Goal: Task Accomplishment & Management: Manage account settings

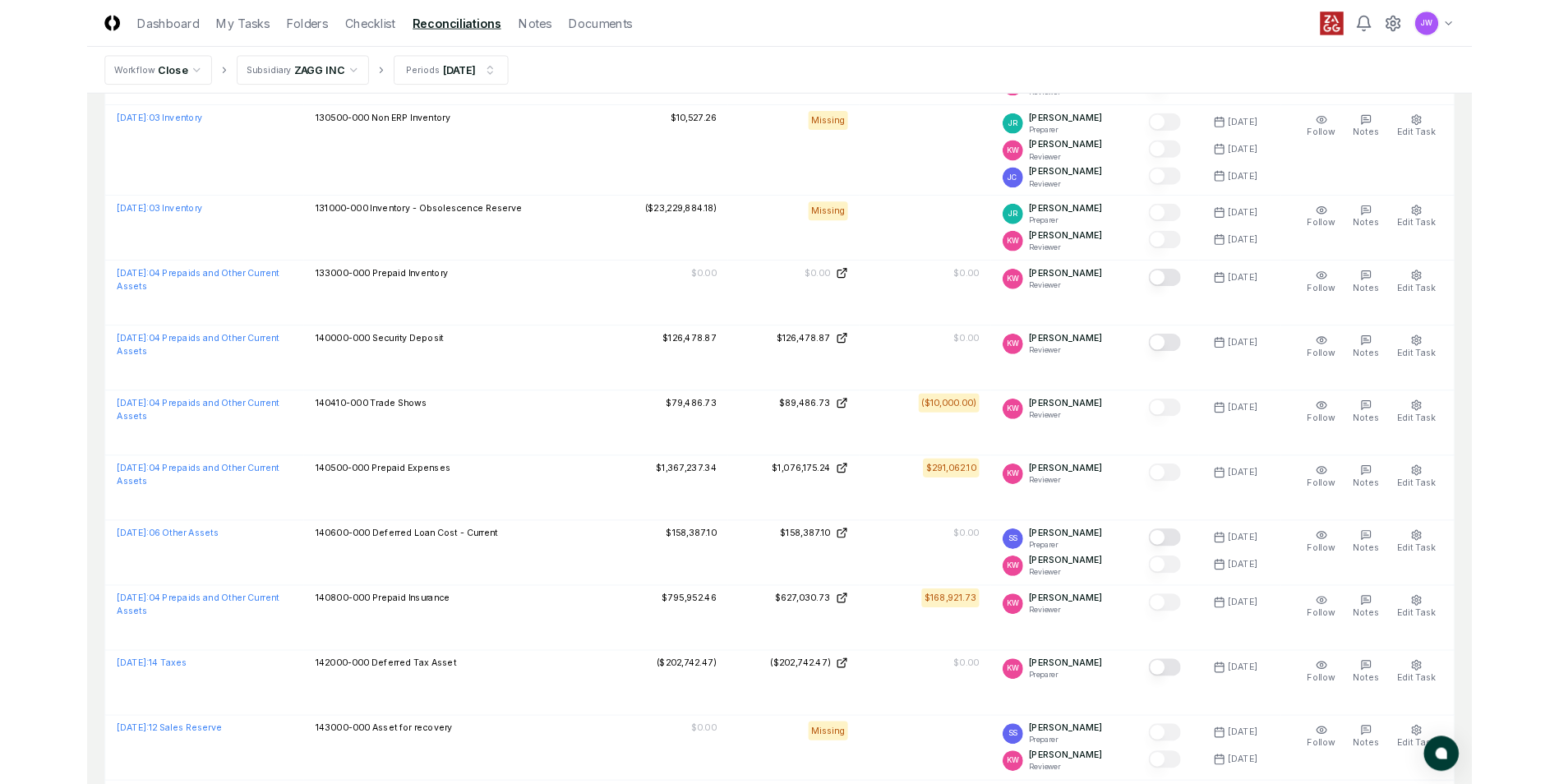
scroll to position [2, 0]
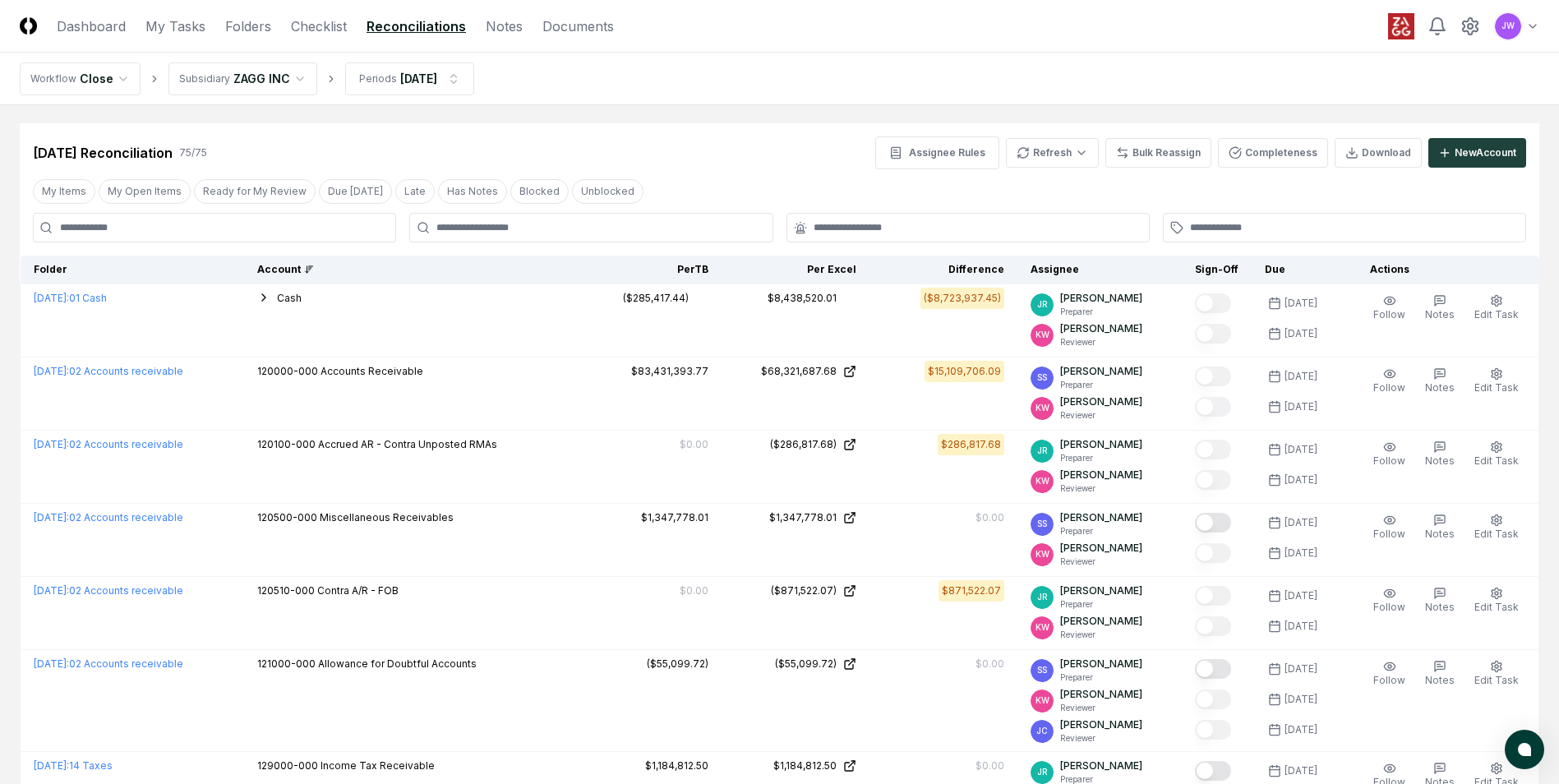
drag, startPoint x: 968, startPoint y: 130, endPoint x: 784, endPoint y: 160, distance: 186.4
click at [784, 160] on div "Sep 2025 Reconciliation 75 / 75 Assignee Rules Refresh Bulk Reassign Completene…" at bounding box center [780, 146] width 1520 height 46
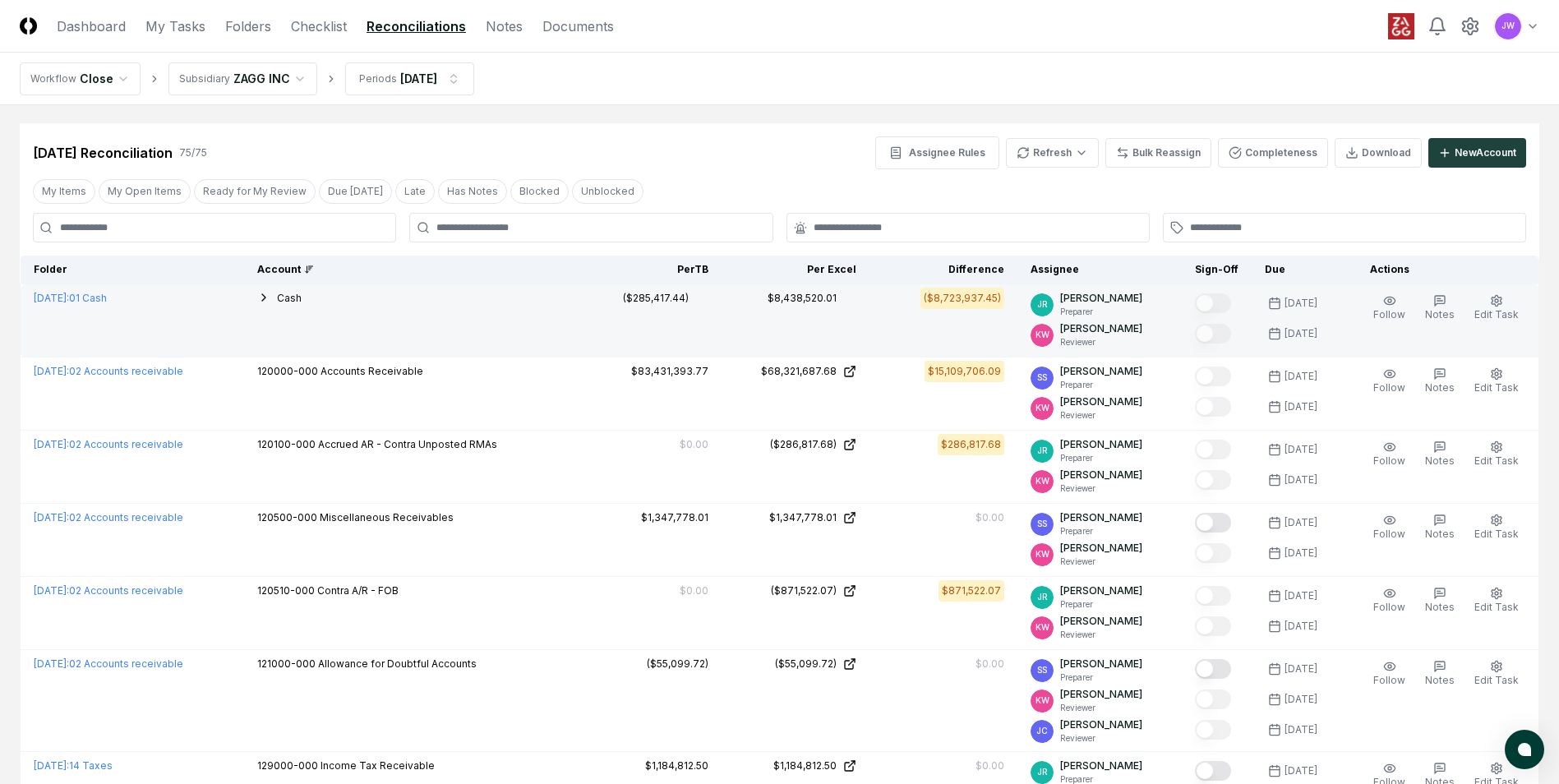
click at [271, 302] on icon "button" at bounding box center [264, 297] width 13 height 13
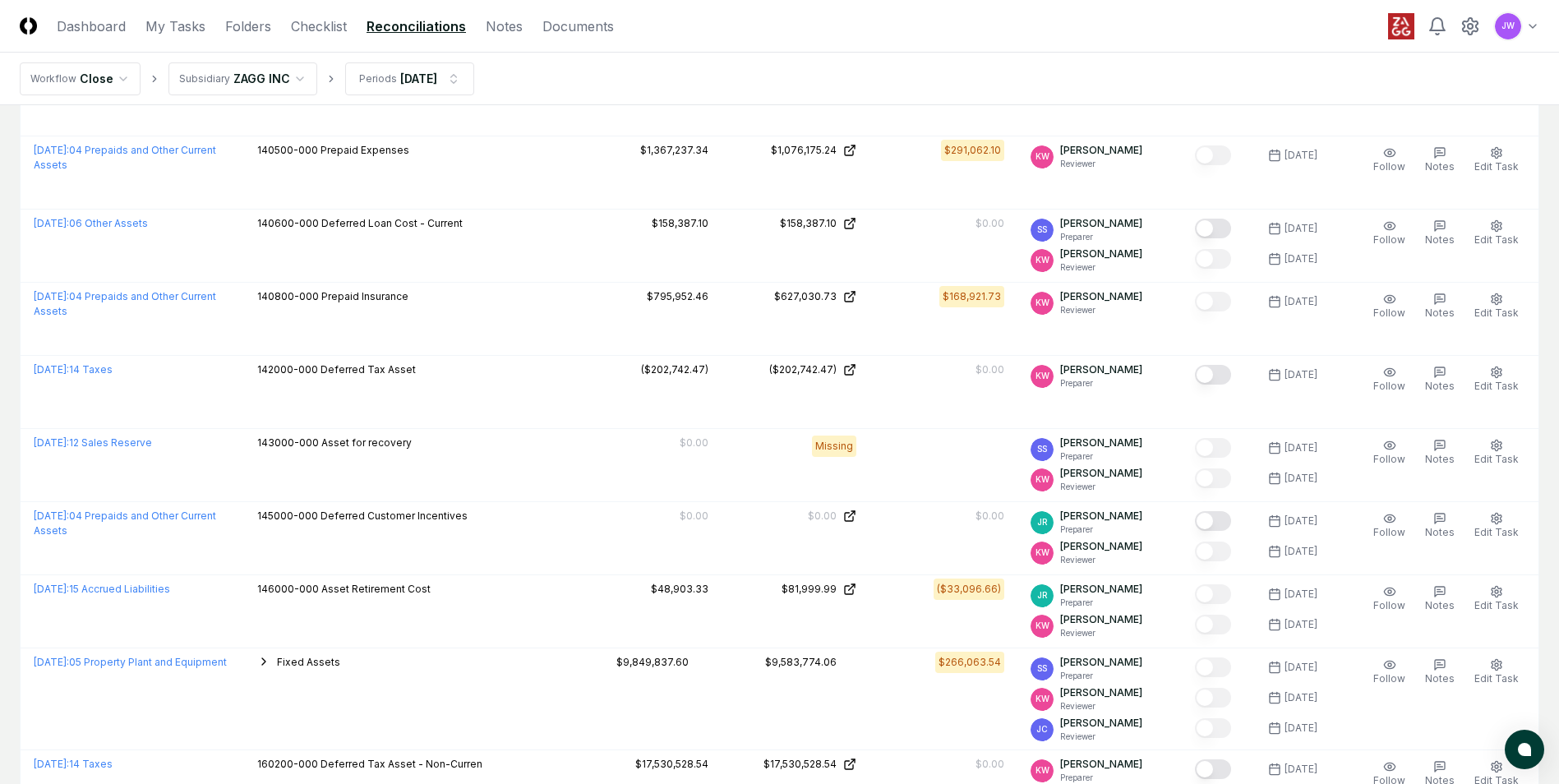
scroll to position [1847, 0]
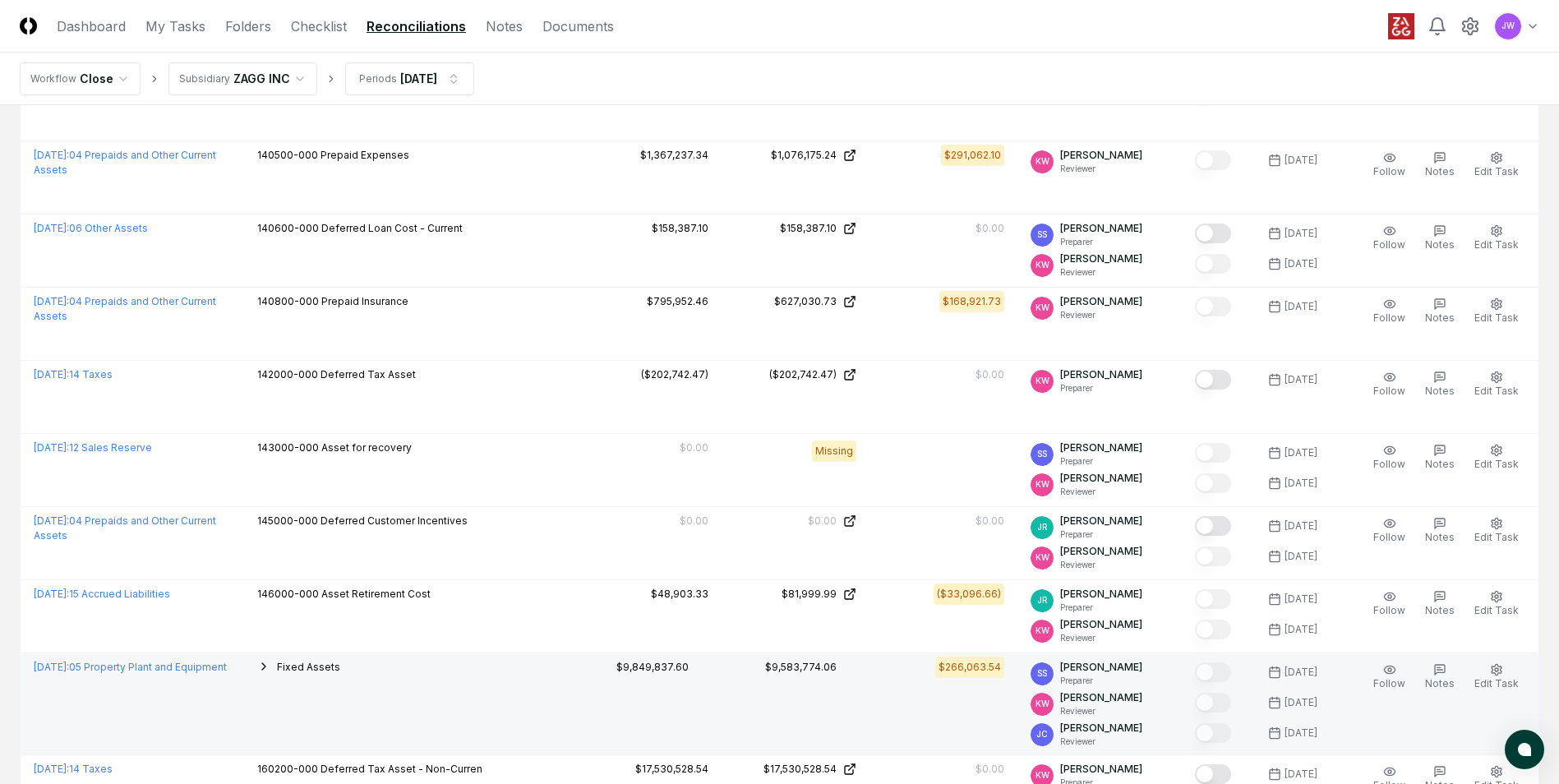
click at [271, 672] on icon "button" at bounding box center [264, 666] width 13 height 13
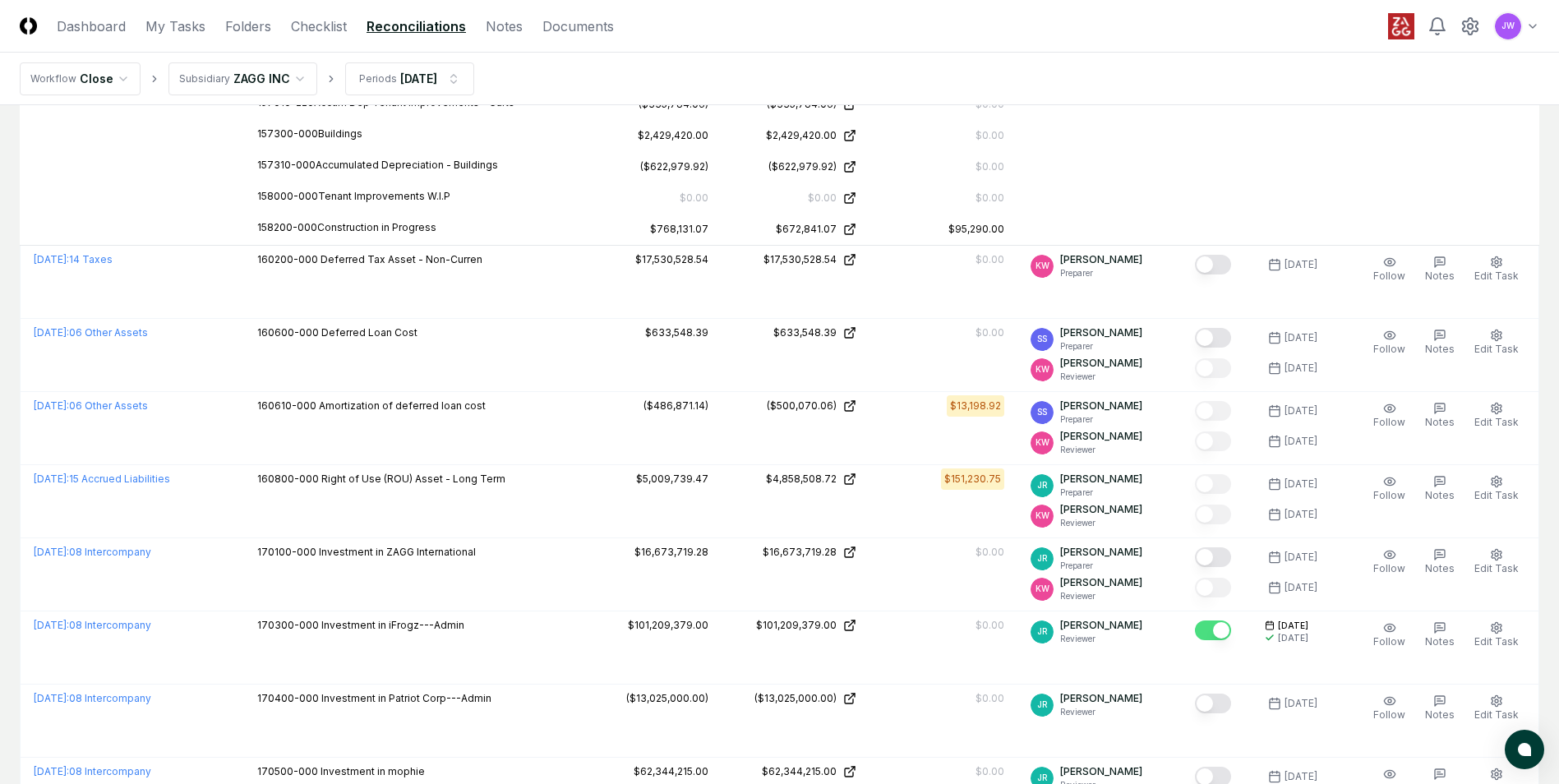
scroll to position [3854, 0]
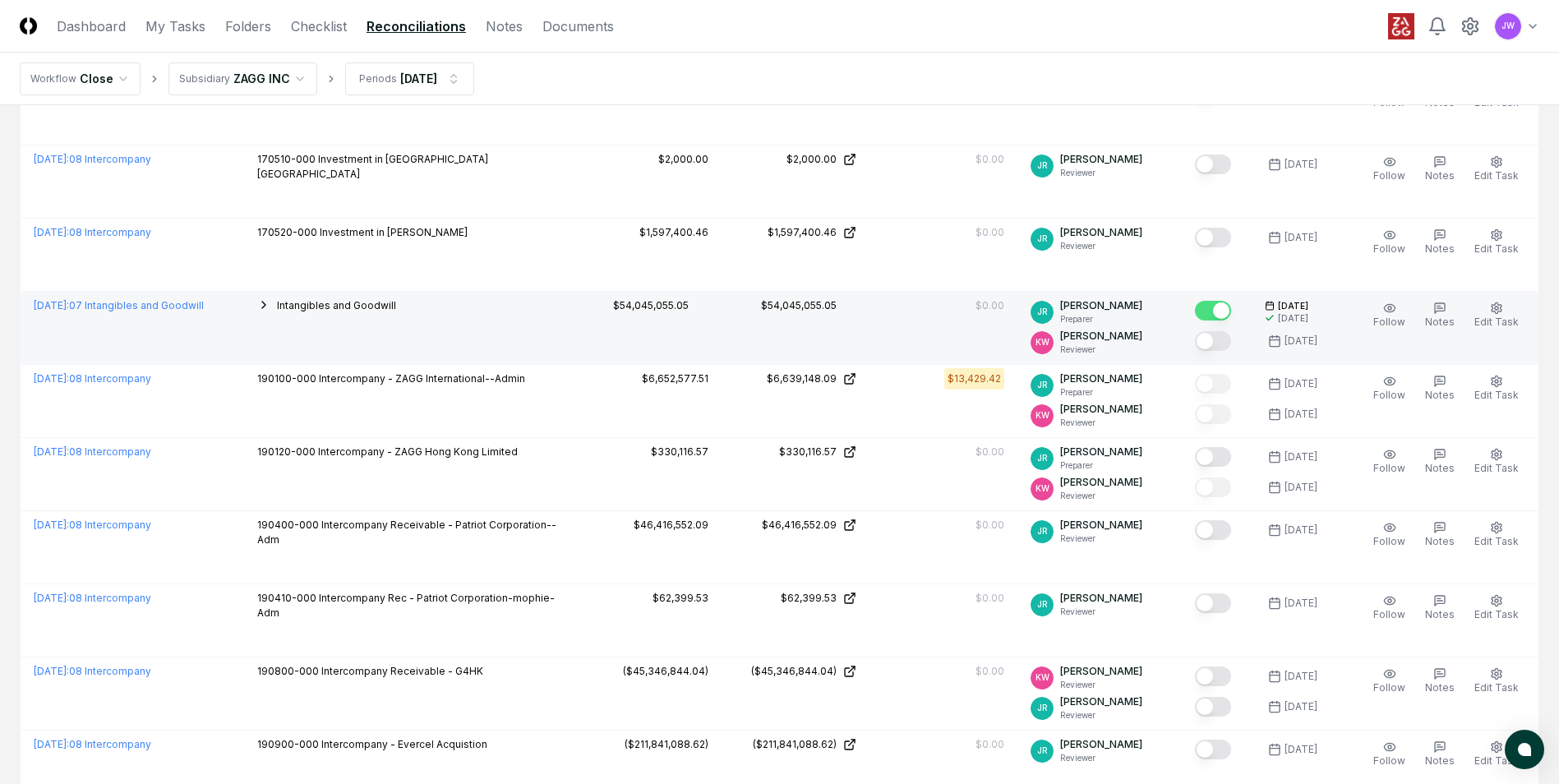
click at [271, 307] on icon "button" at bounding box center [264, 305] width 13 height 13
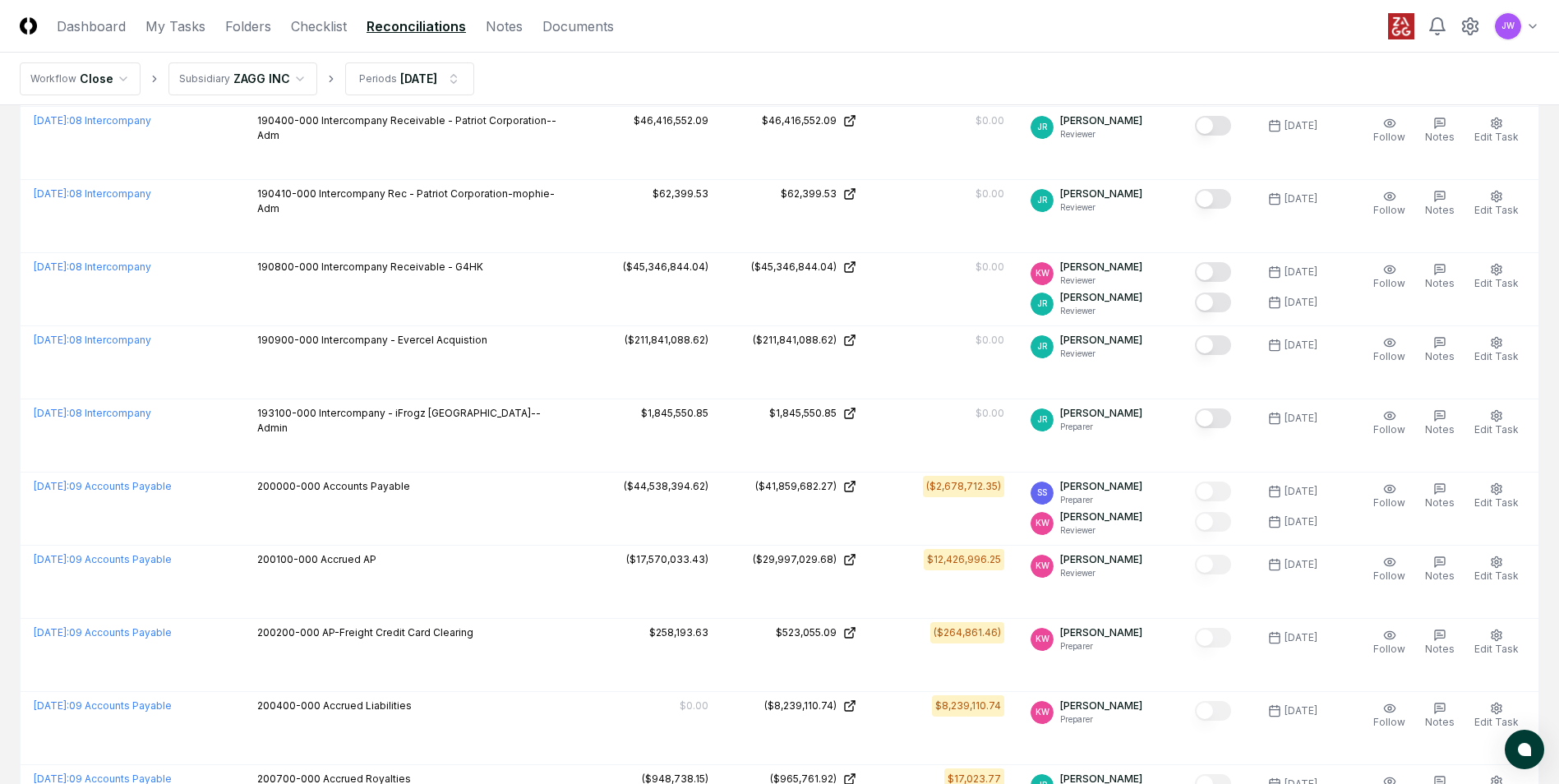
scroll to position [4964, 0]
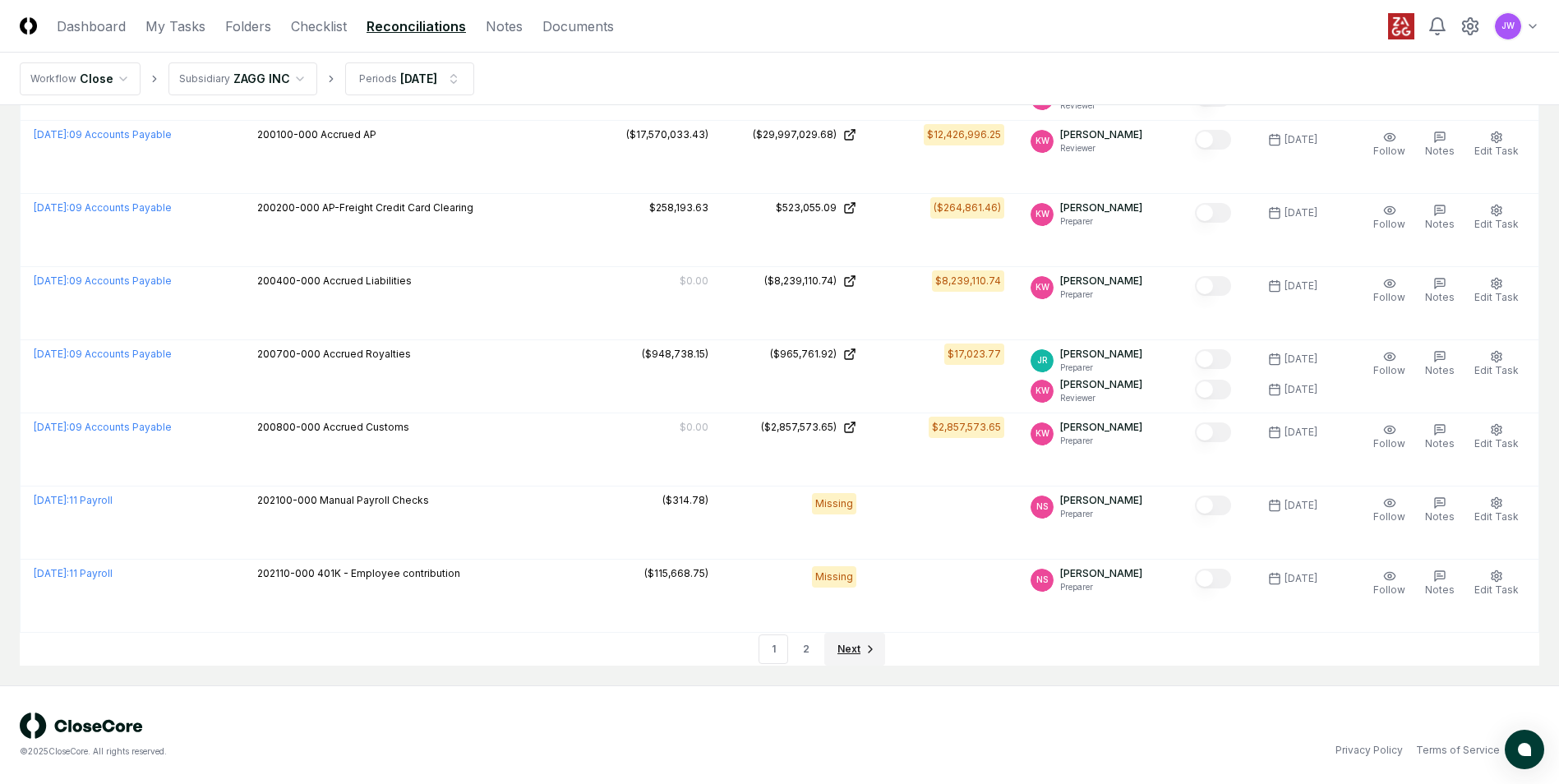
click at [846, 652] on span "Next" at bounding box center [849, 648] width 23 height 15
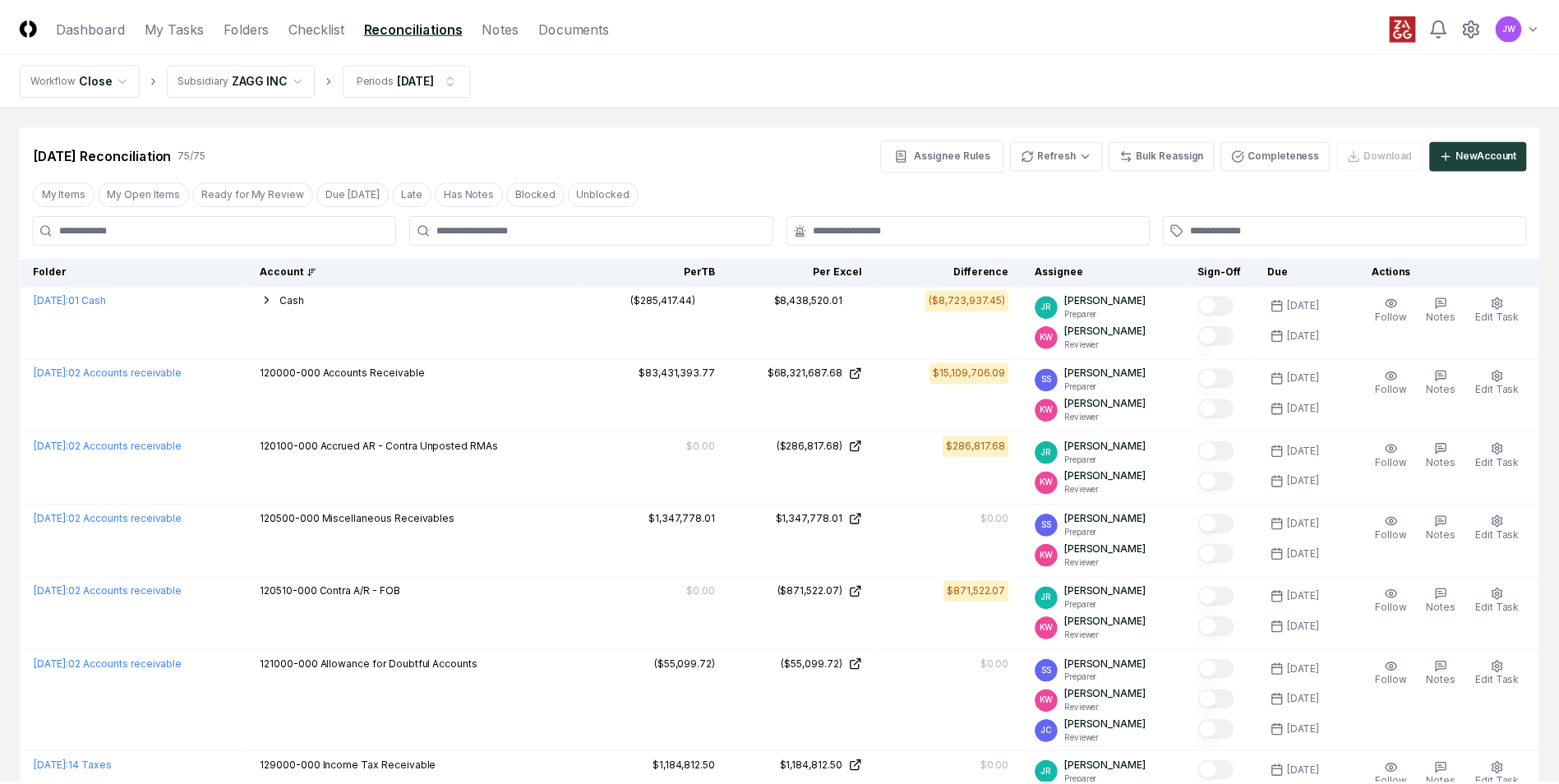
scroll to position [2456, 0]
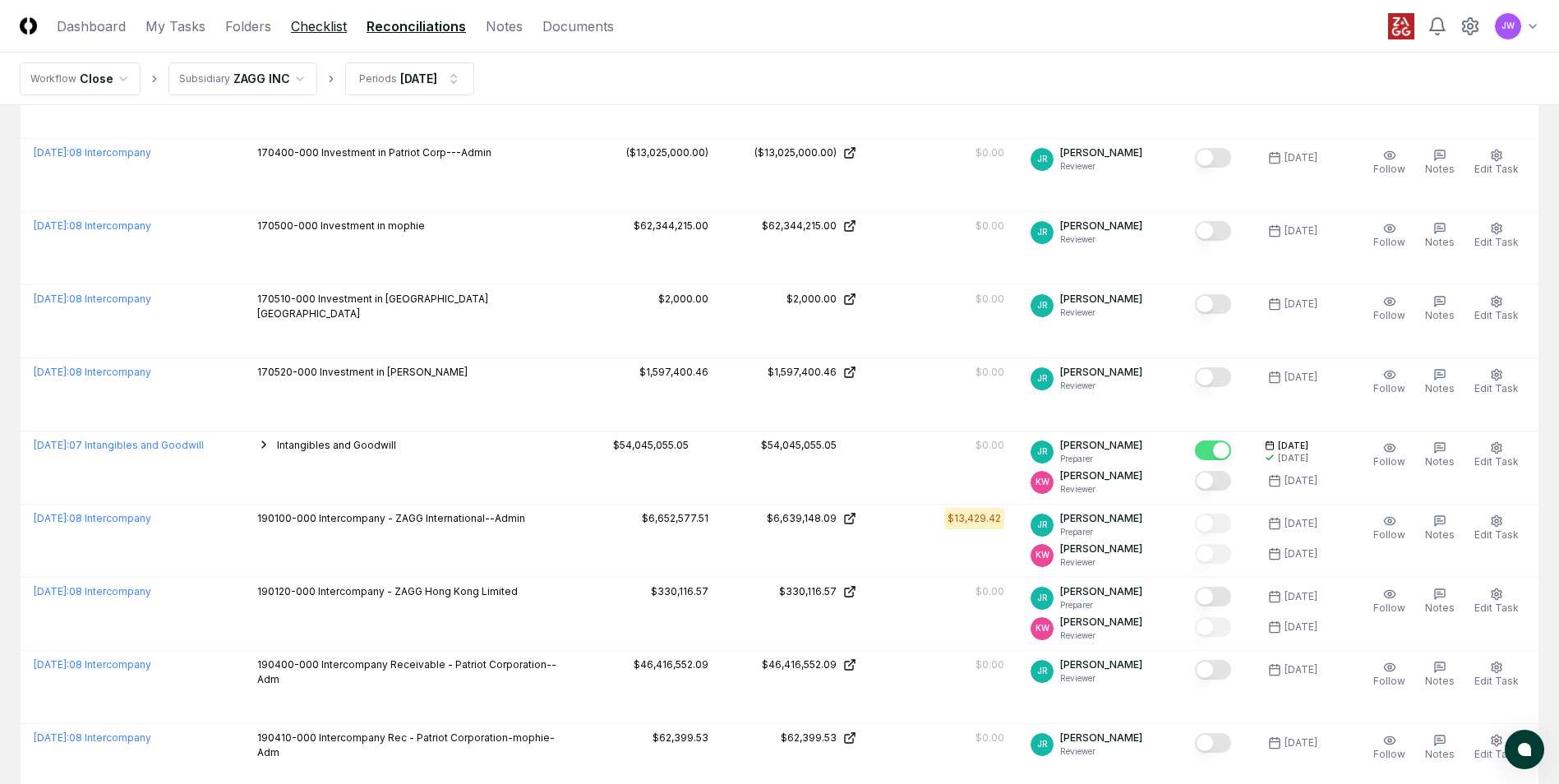
click at [332, 31] on link "Checklist" at bounding box center [319, 26] width 56 height 20
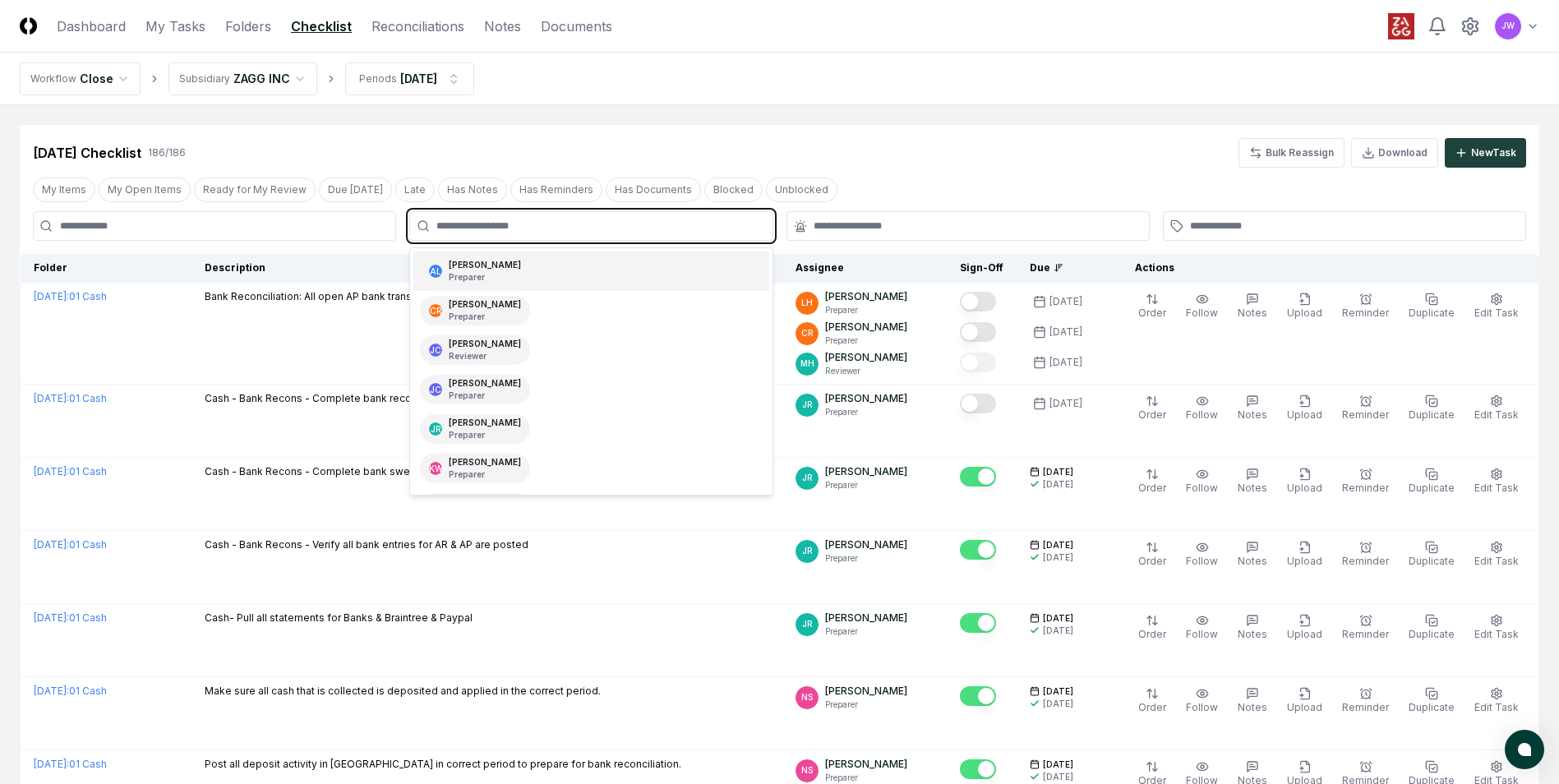
click at [756, 223] on input "text" at bounding box center [599, 225] width 326 height 15
type input "***"
click at [652, 259] on div "NS Nancy Spencer Preparer" at bounding box center [591, 271] width 355 height 39
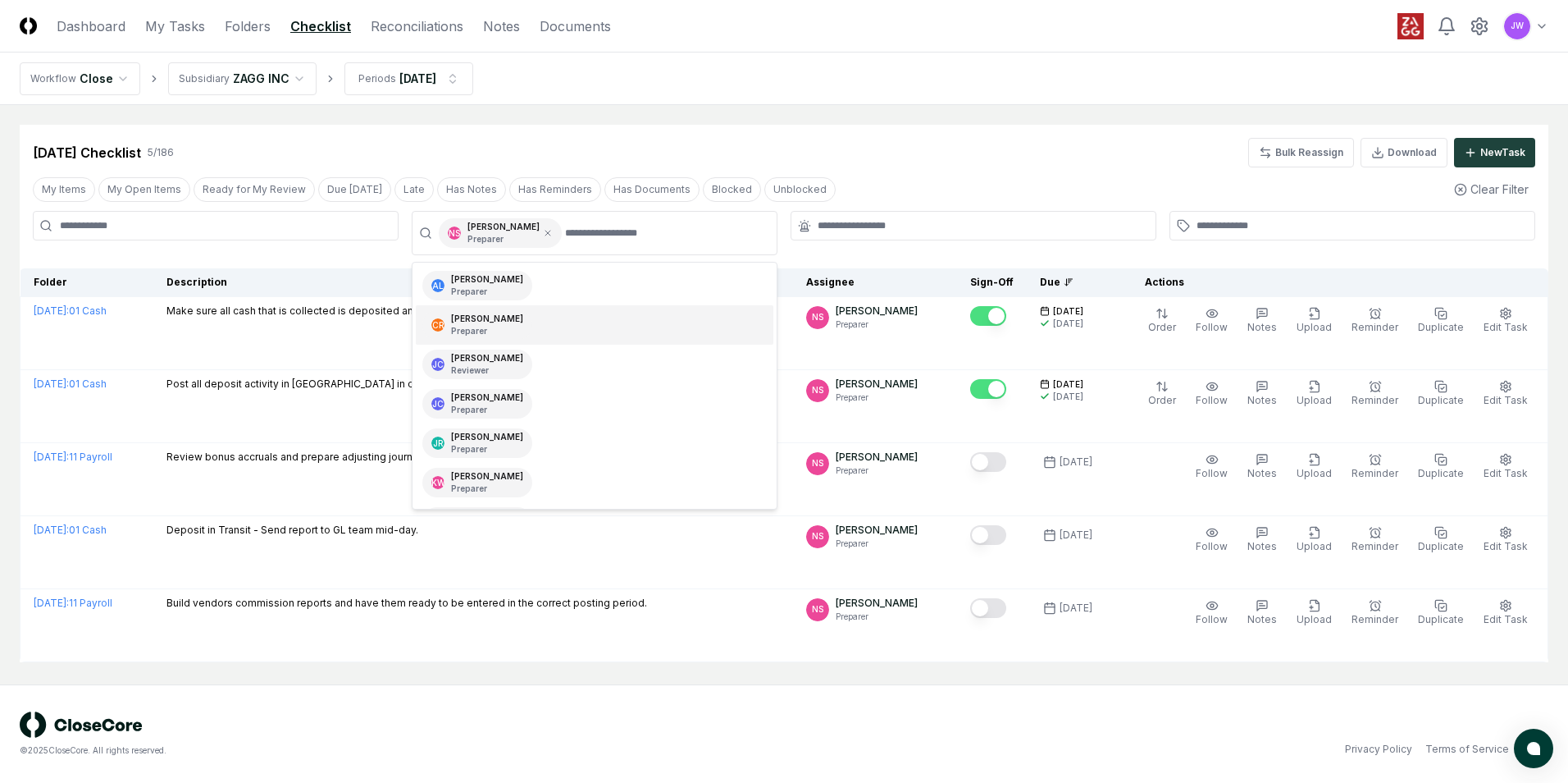
click at [968, 166] on div "Sep 2025 Checklist 5 / 186 Bulk Reassign Download New Task" at bounding box center [784, 153] width 1503 height 30
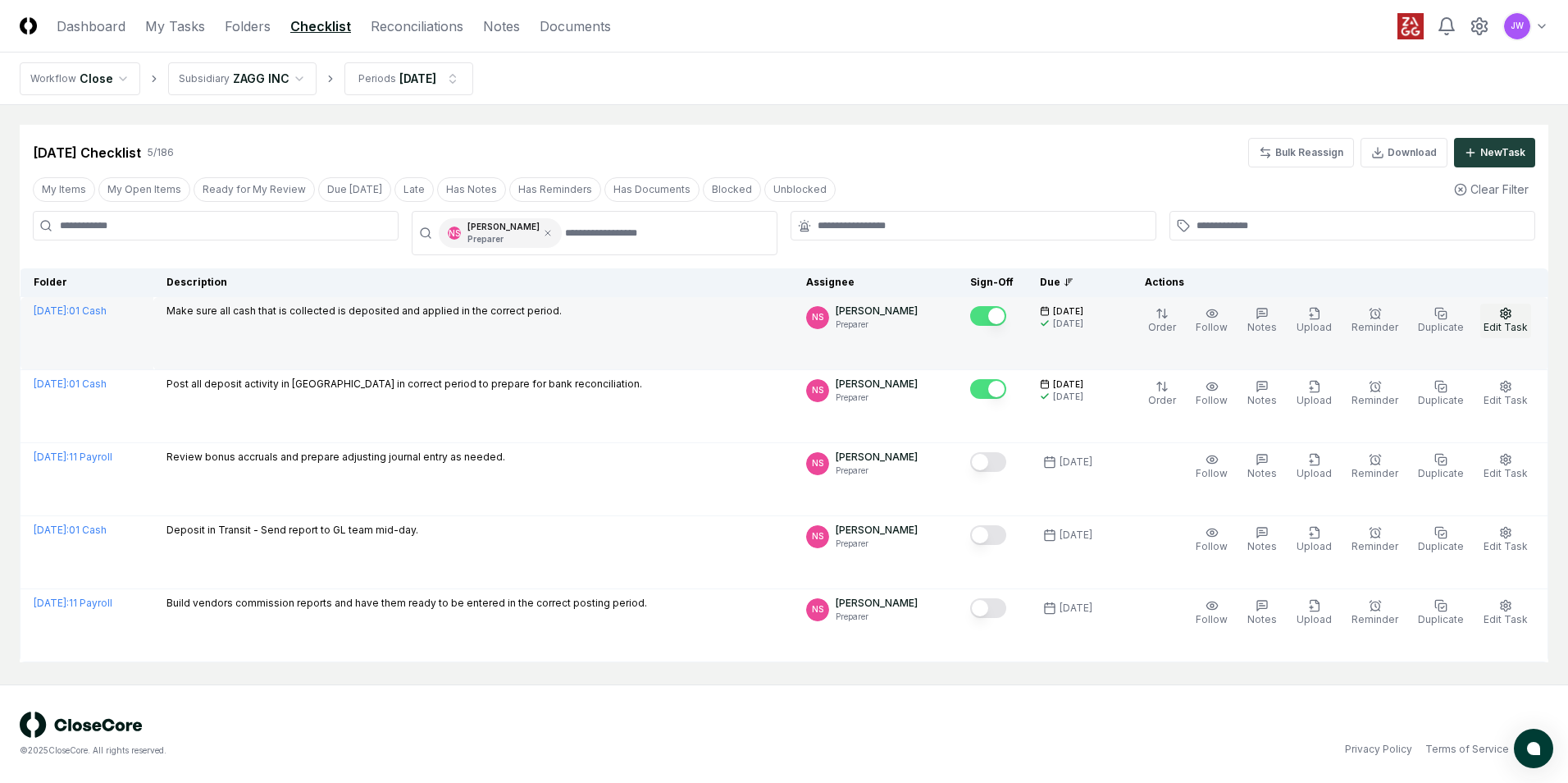
click at [1507, 314] on icon "button" at bounding box center [1505, 313] width 13 height 13
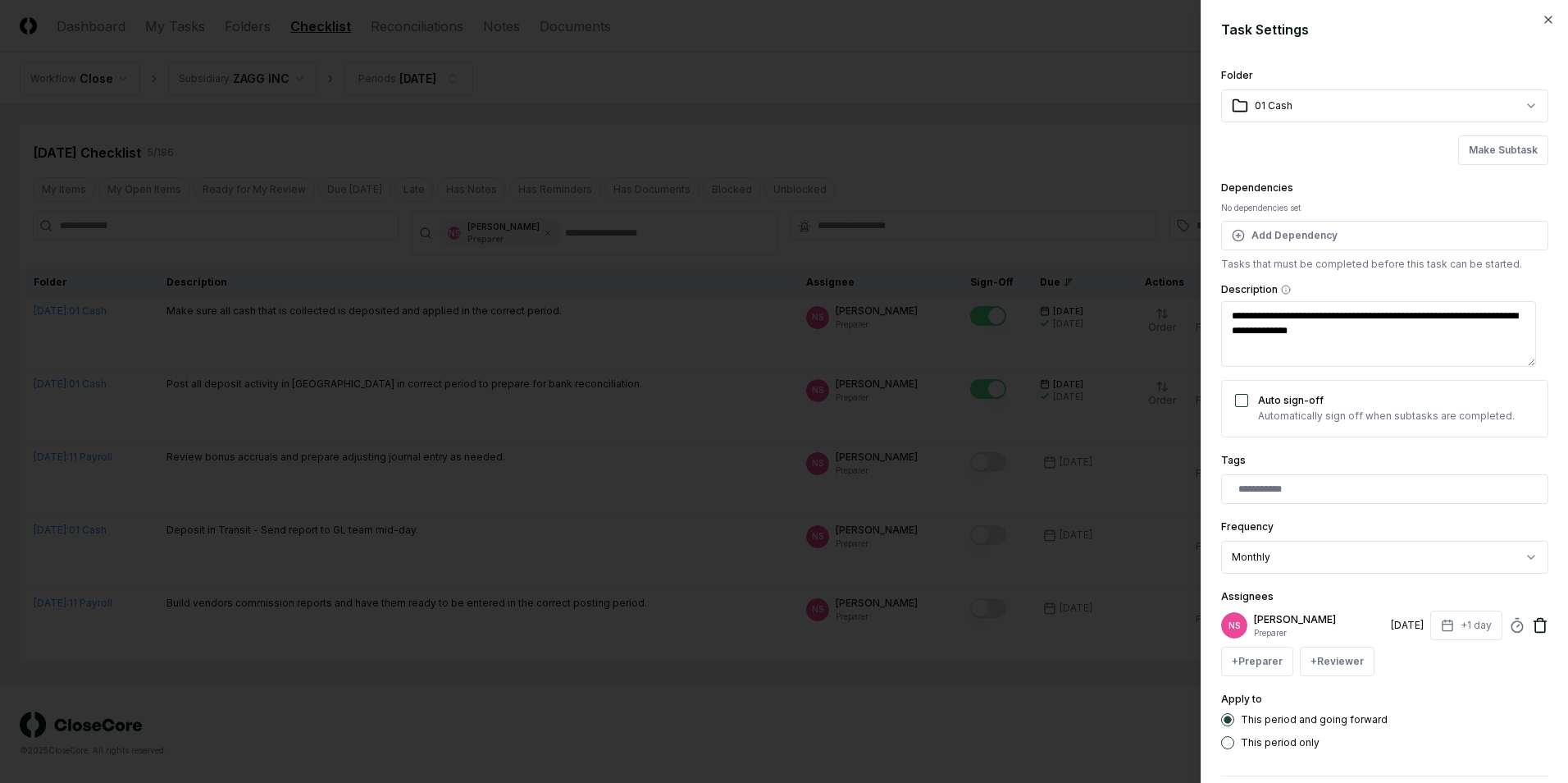
click at [1538, 619] on icon at bounding box center [1540, 620] width 6 height 3
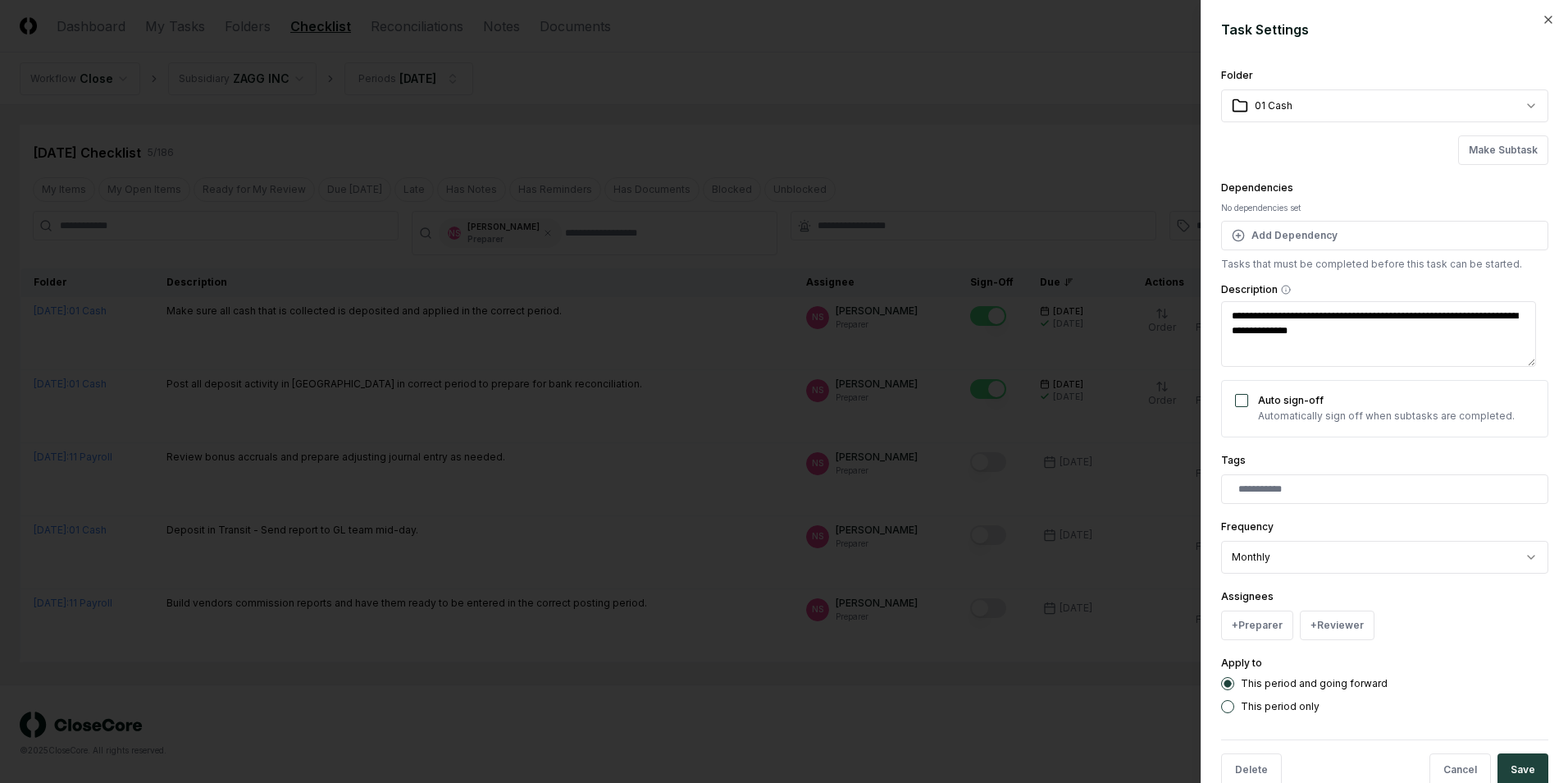
drag, startPoint x: 1520, startPoint y: 770, endPoint x: 1549, endPoint y: 635, distance: 138.1
click at [1549, 635] on div "**********" at bounding box center [1384, 391] width 367 height 783
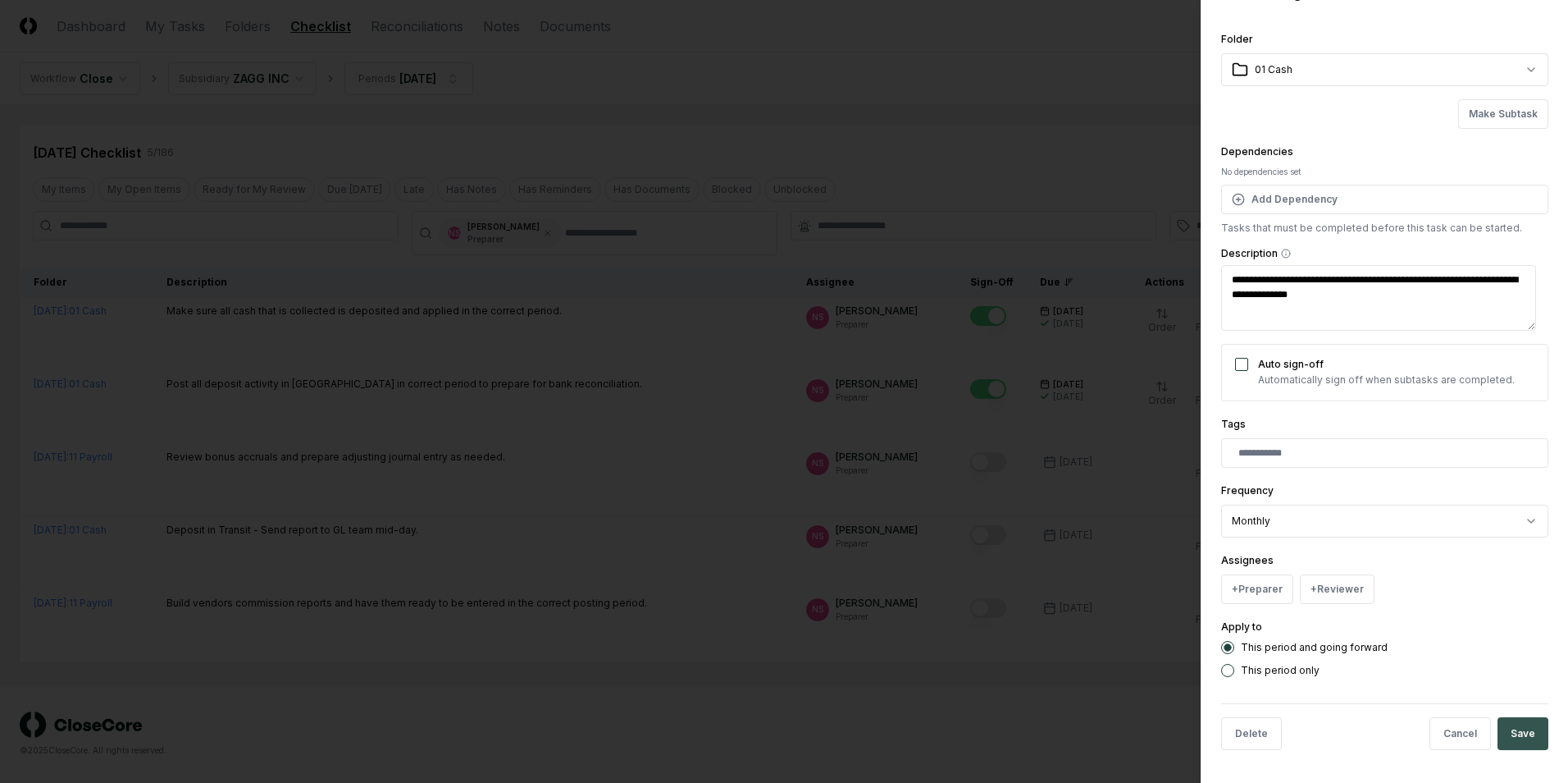
click at [1504, 736] on button "Save" at bounding box center [1523, 733] width 51 height 33
type textarea "*"
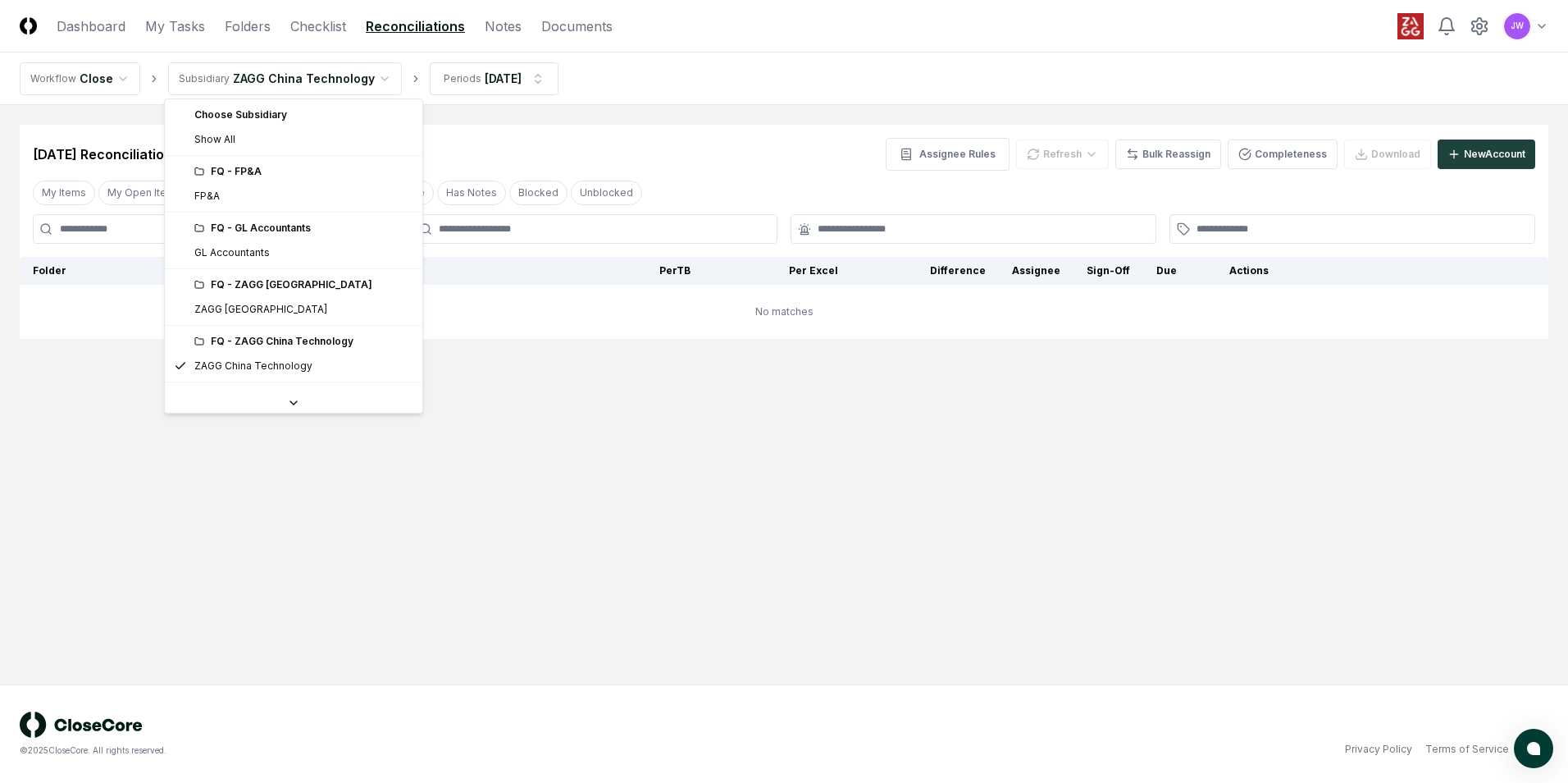
click at [353, 76] on html "CloseCore Dashboard My Tasks Folders Checklist Reconciliations Notes Documents …" at bounding box center [784, 391] width 1568 height 783
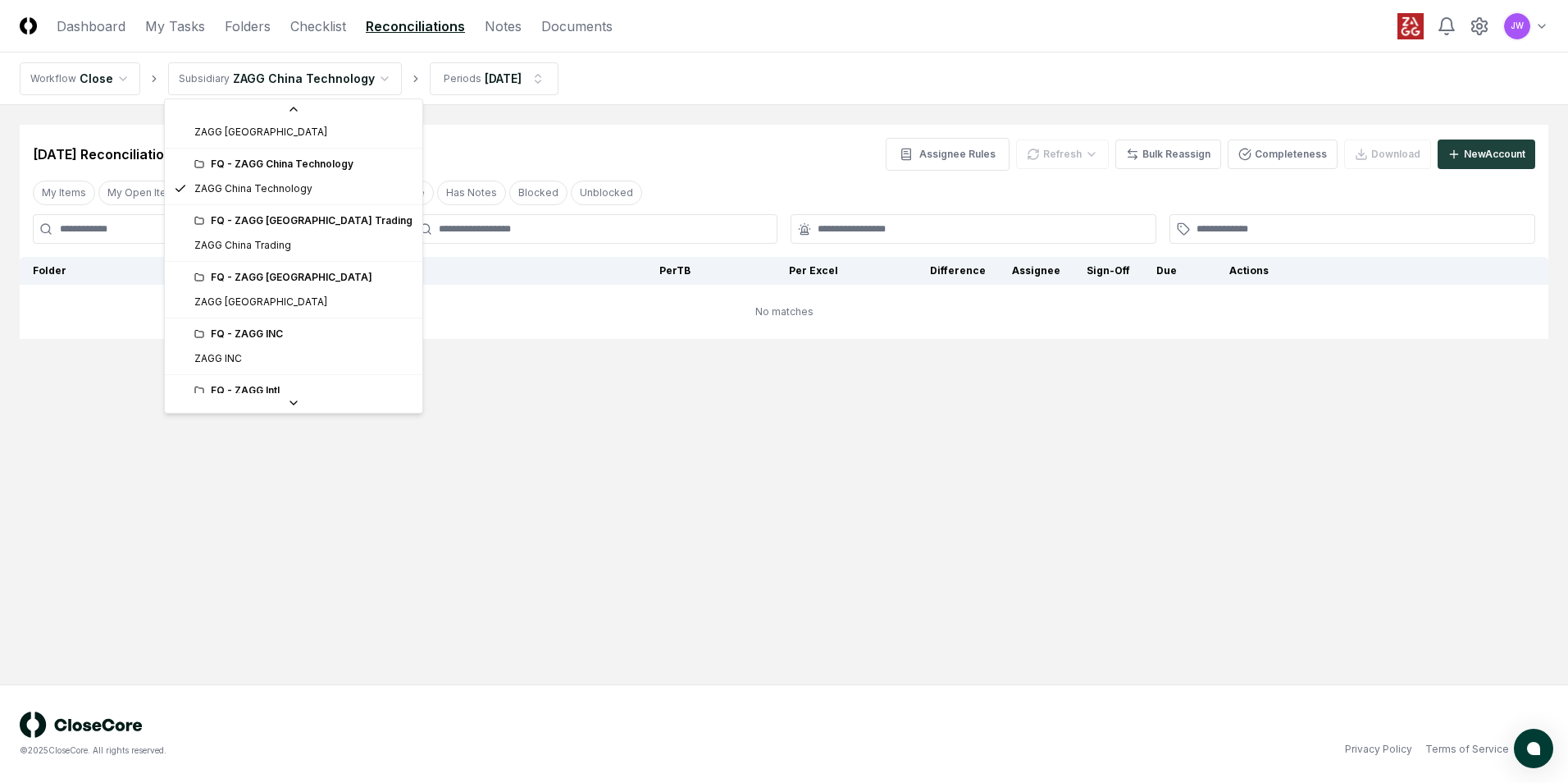
click at [287, 404] on icon at bounding box center [293, 402] width 13 height 13
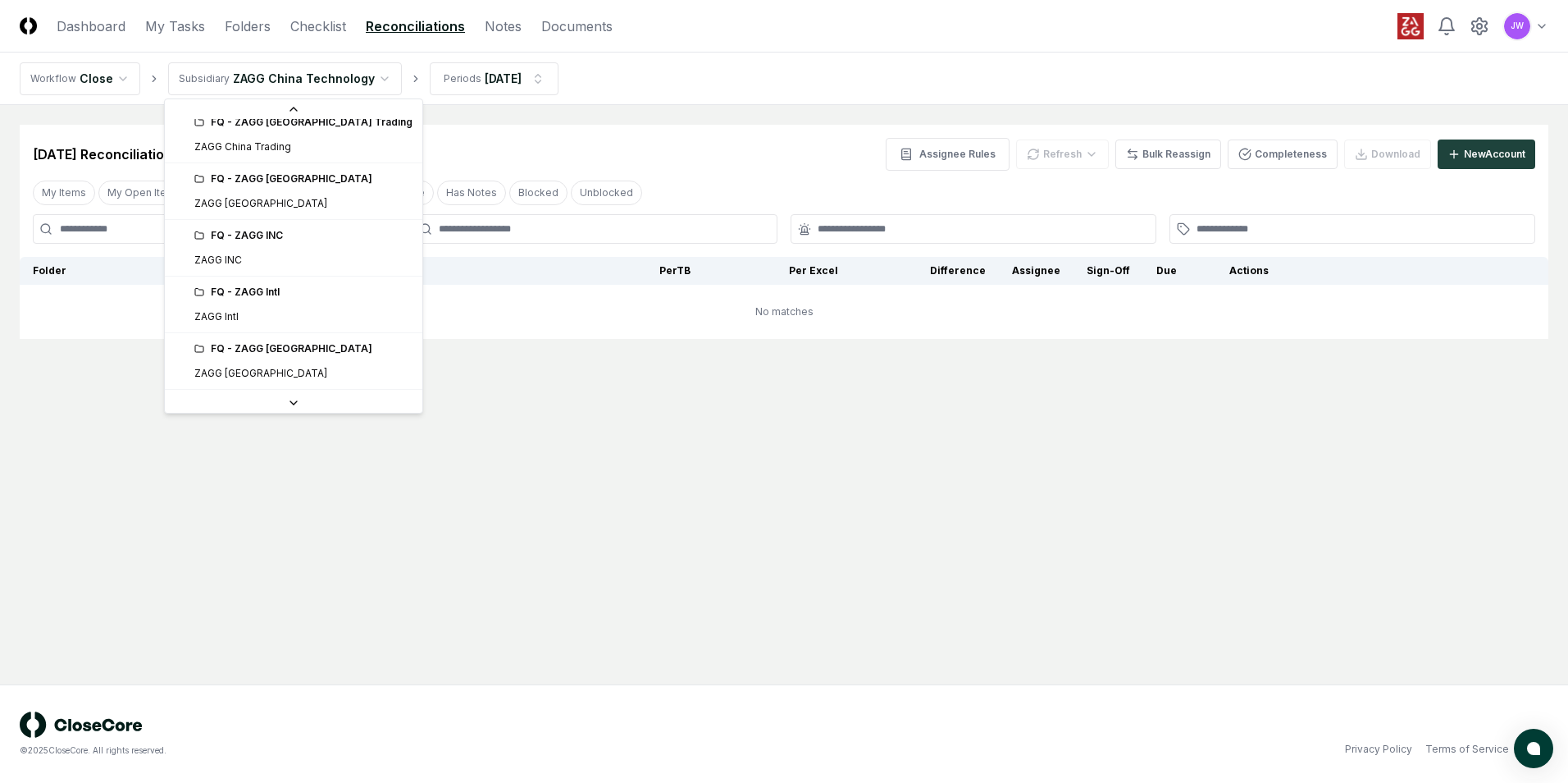
scroll to position [246, 0]
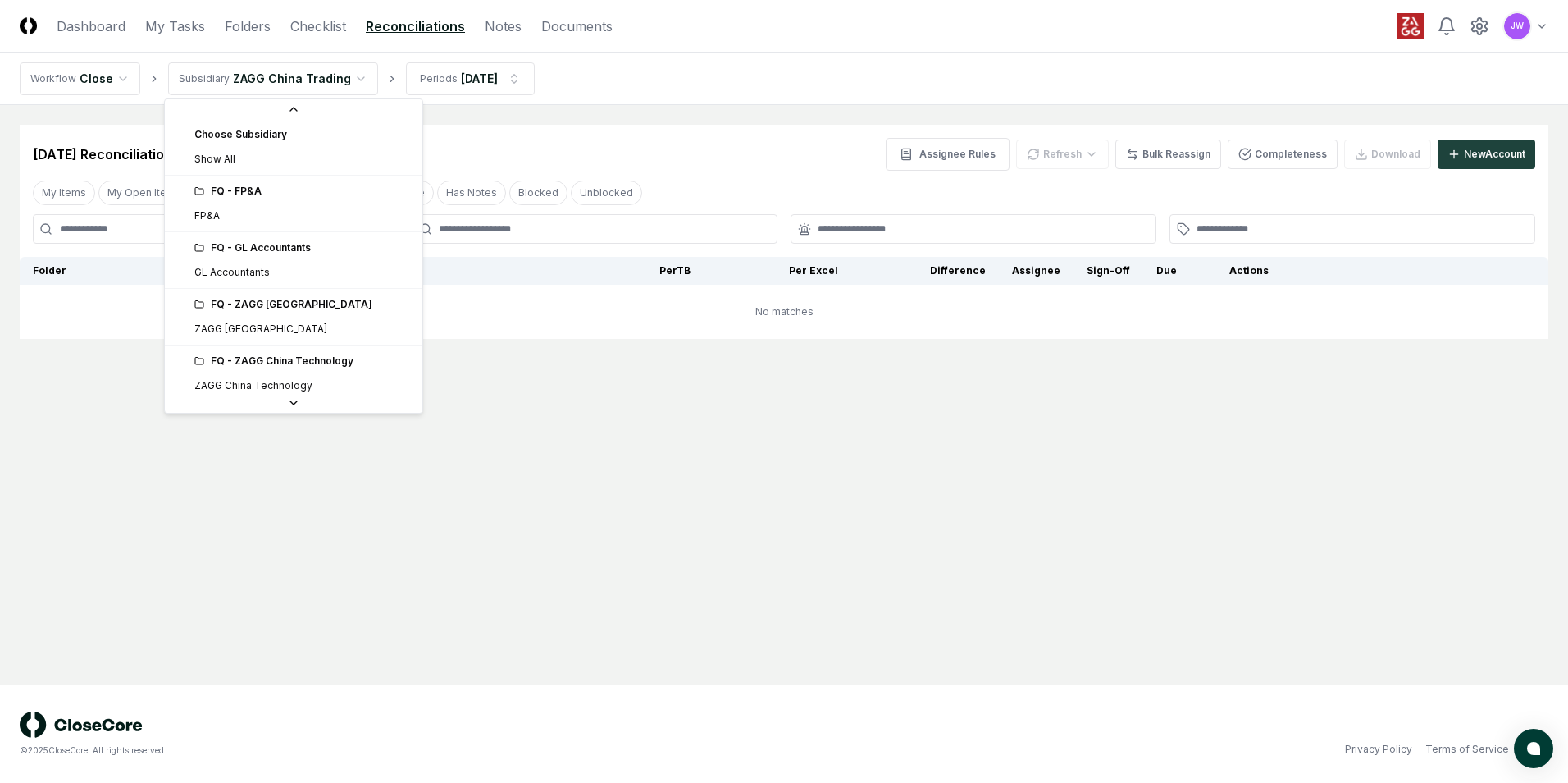
click at [359, 92] on html "CloseCore Dashboard My Tasks Folders Checklist Reconciliations Notes Documents …" at bounding box center [784, 391] width 1568 height 783
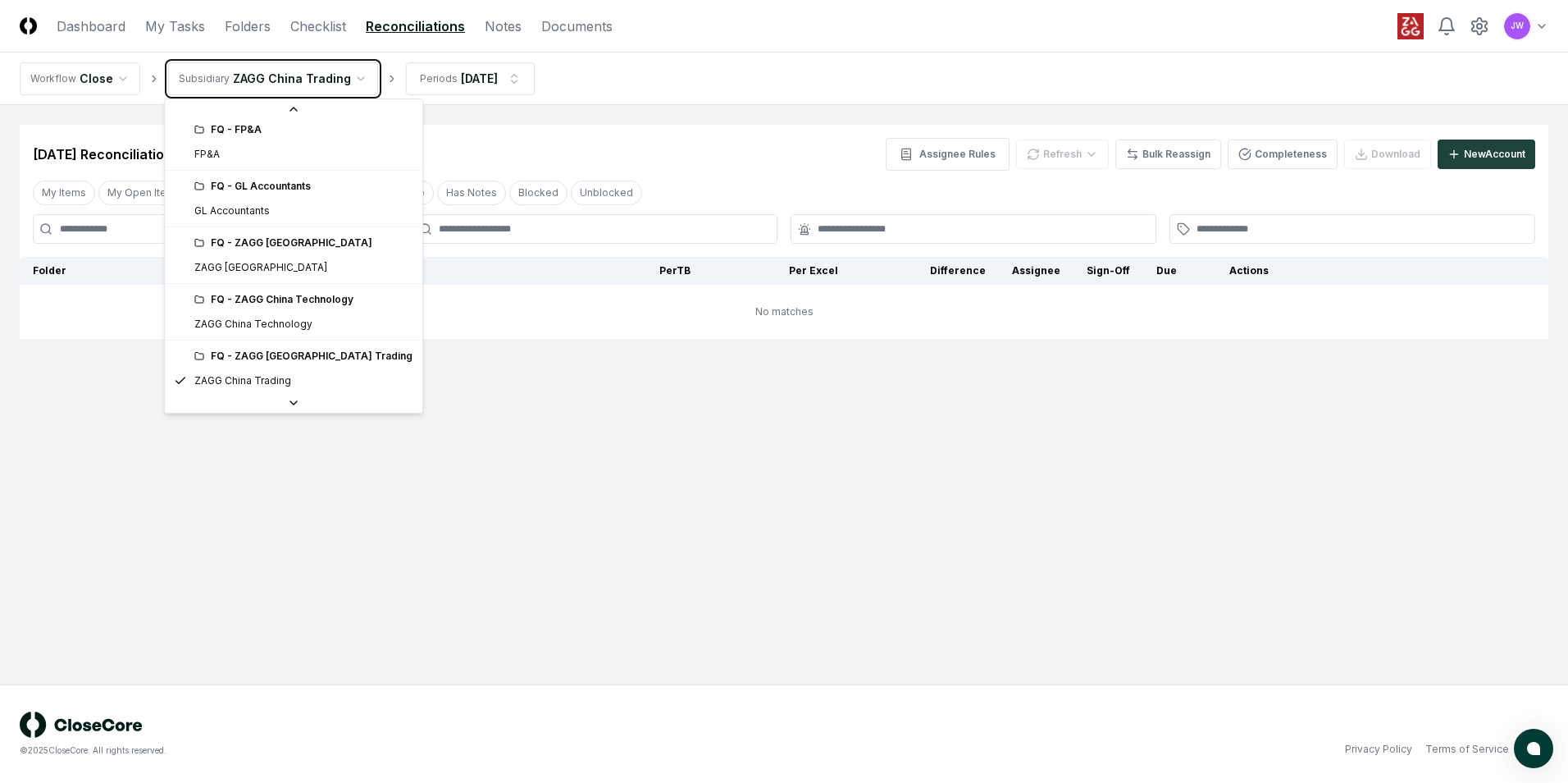
click at [487, 80] on html "CloseCore Dashboard My Tasks Folders Checklist Reconciliations Notes Documents …" at bounding box center [784, 391] width 1568 height 783
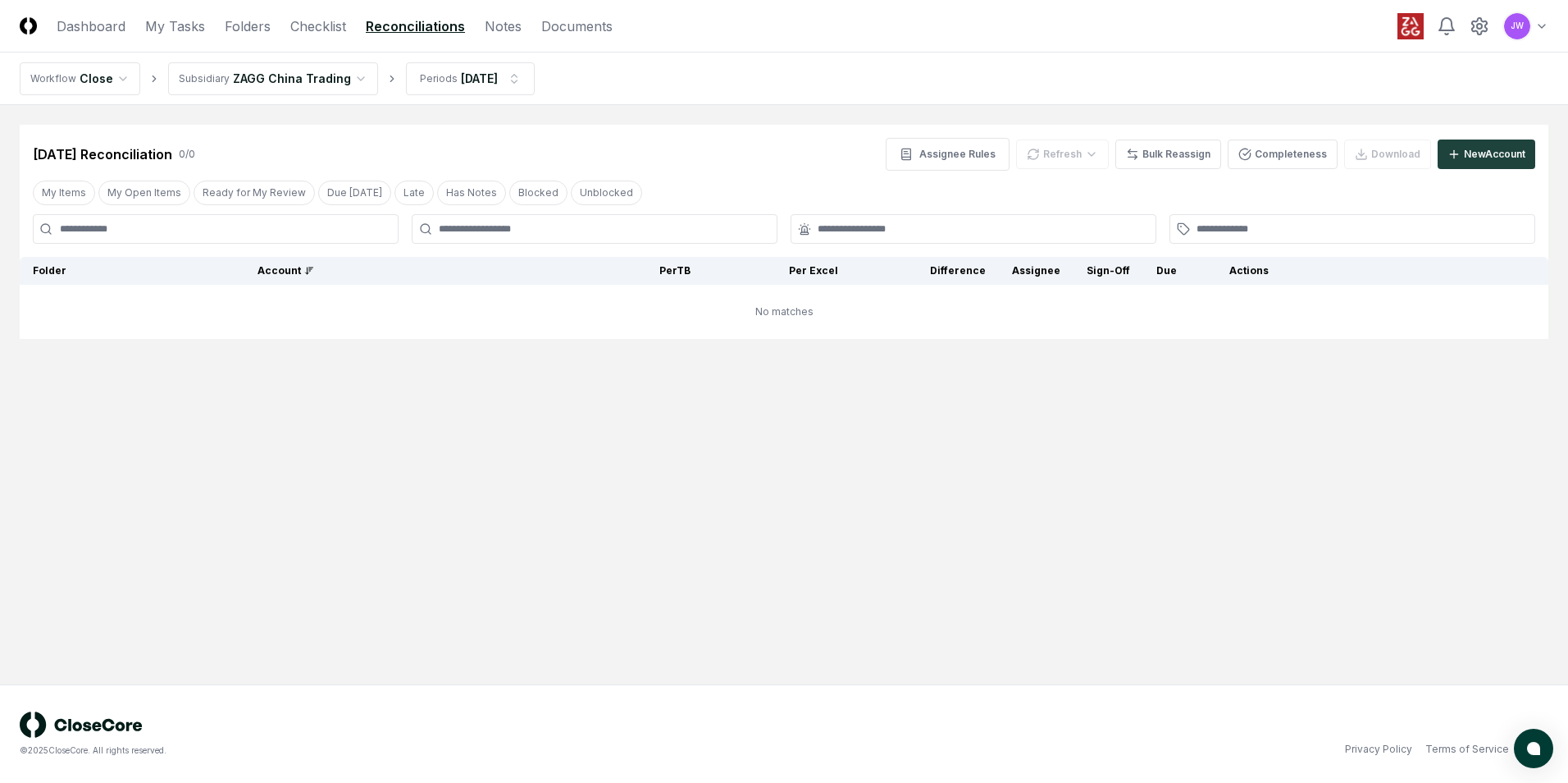
click at [487, 80] on html "CloseCore Dashboard My Tasks Folders Checklist Reconciliations Notes Documents …" at bounding box center [784, 391] width 1568 height 783
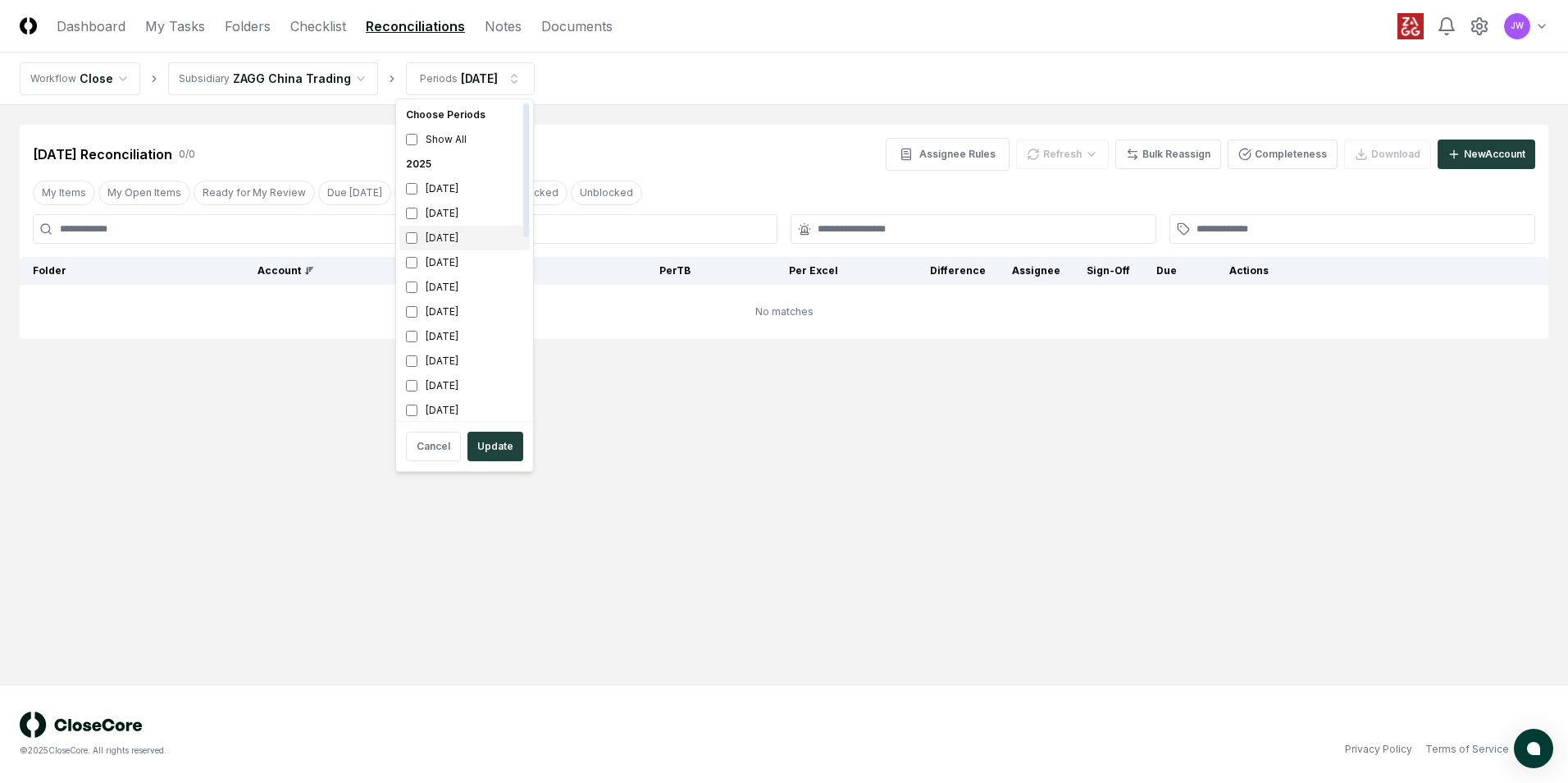
click at [452, 241] on div "[DATE]" at bounding box center [465, 238] width 130 height 24
click at [424, 210] on div "[DATE]" at bounding box center [465, 213] width 130 height 24
click at [493, 448] on button "Update" at bounding box center [495, 447] width 56 height 30
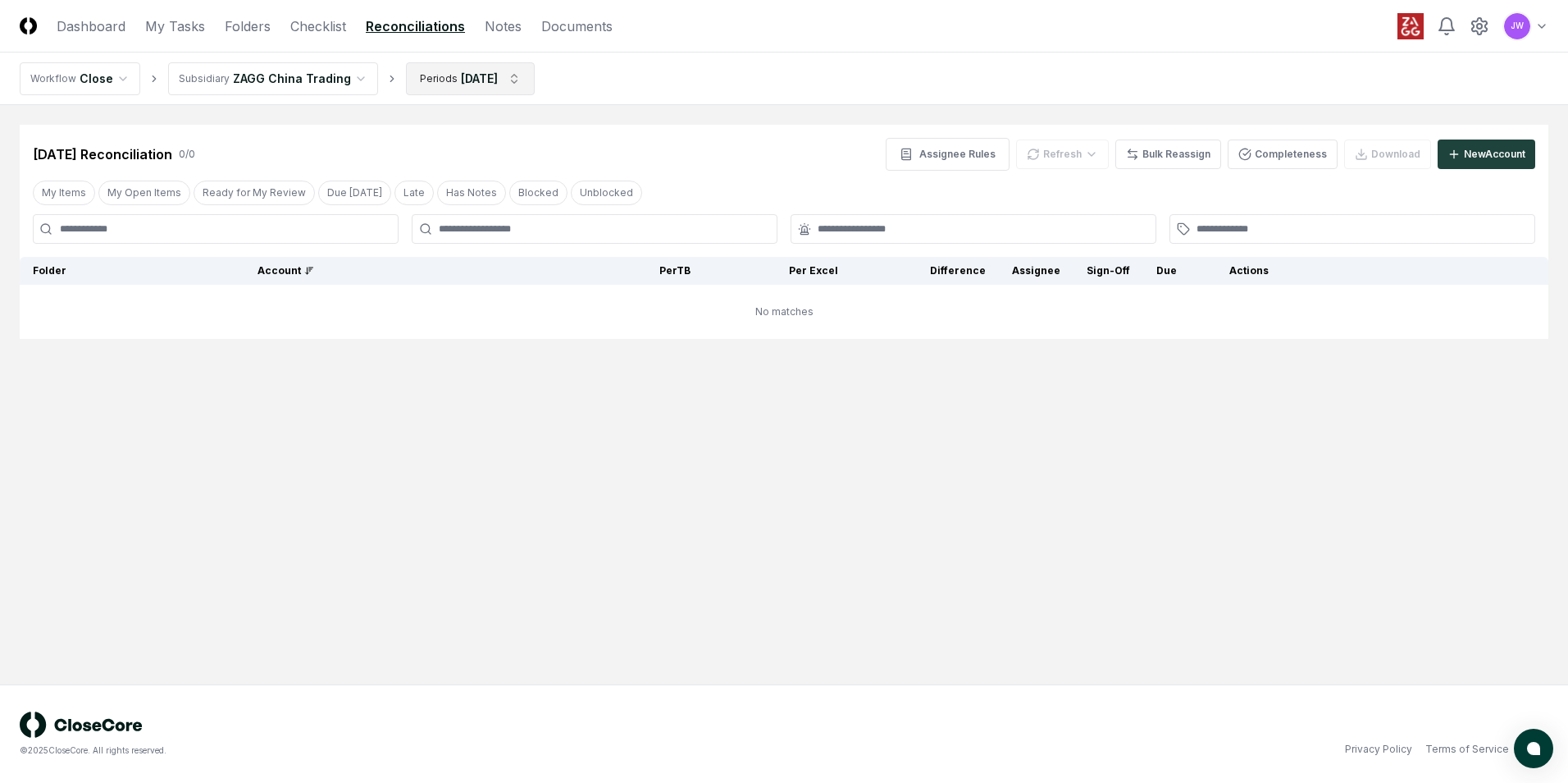
click at [519, 81] on html "CloseCore Dashboard My Tasks Folders Checklist Reconciliations Notes Documents …" at bounding box center [784, 391] width 1568 height 783
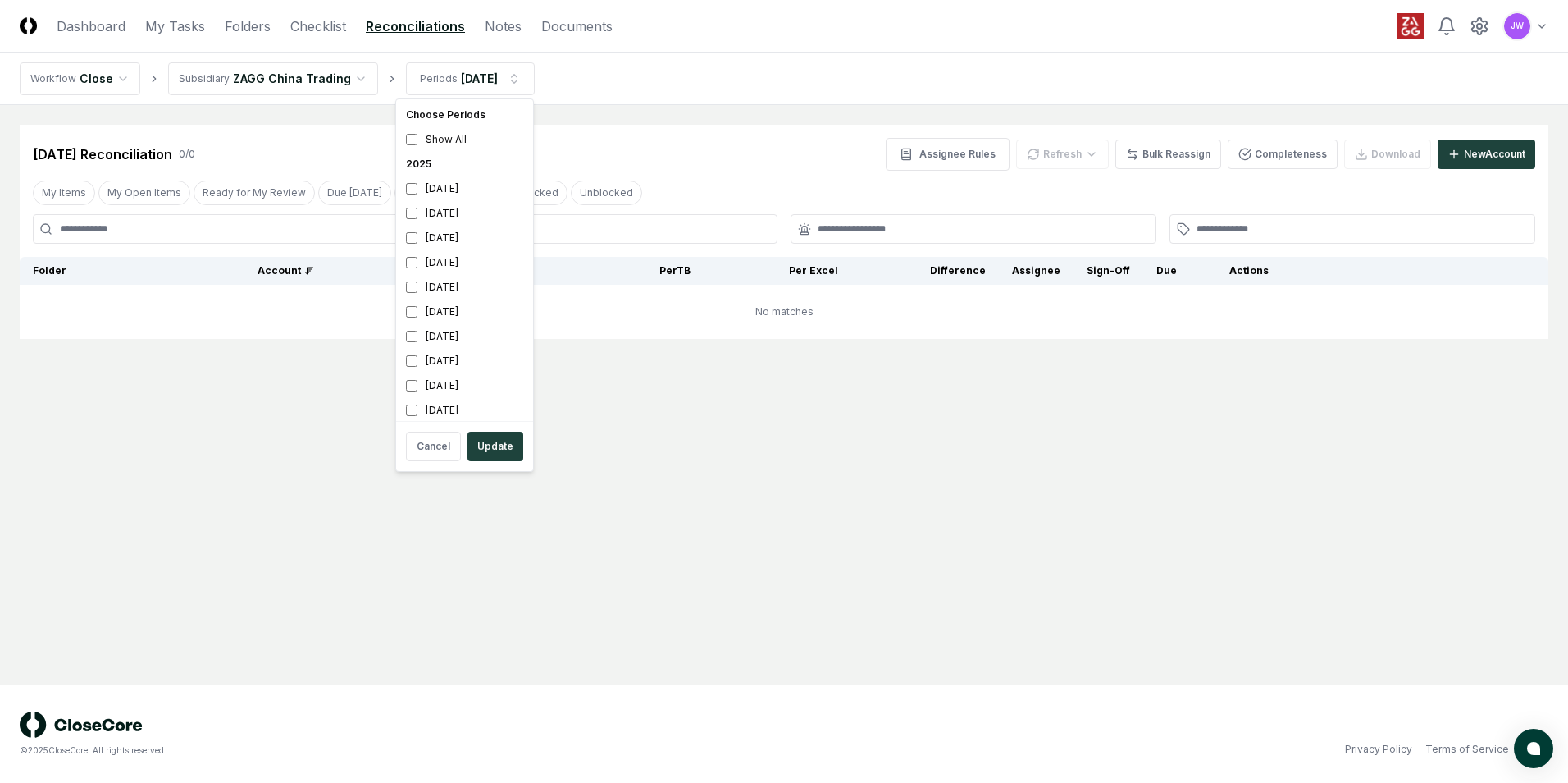
click at [596, 164] on html "CloseCore Dashboard My Tasks Folders Checklist Reconciliations Notes Documents …" at bounding box center [784, 391] width 1568 height 783
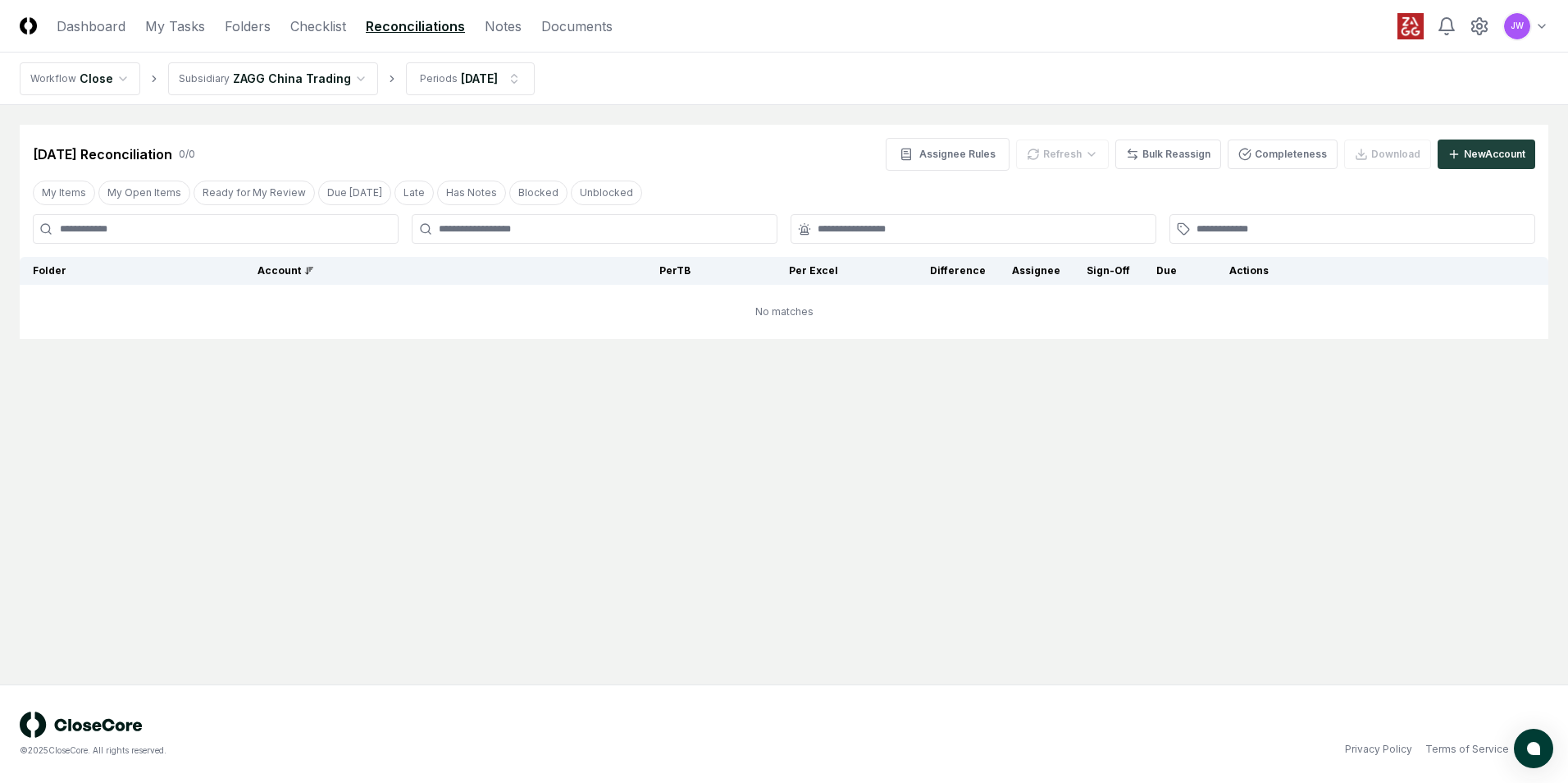
click at [351, 75] on html "CloseCore Dashboard My Tasks Folders Checklist Reconciliations Notes Documents …" at bounding box center [784, 391] width 1568 height 783
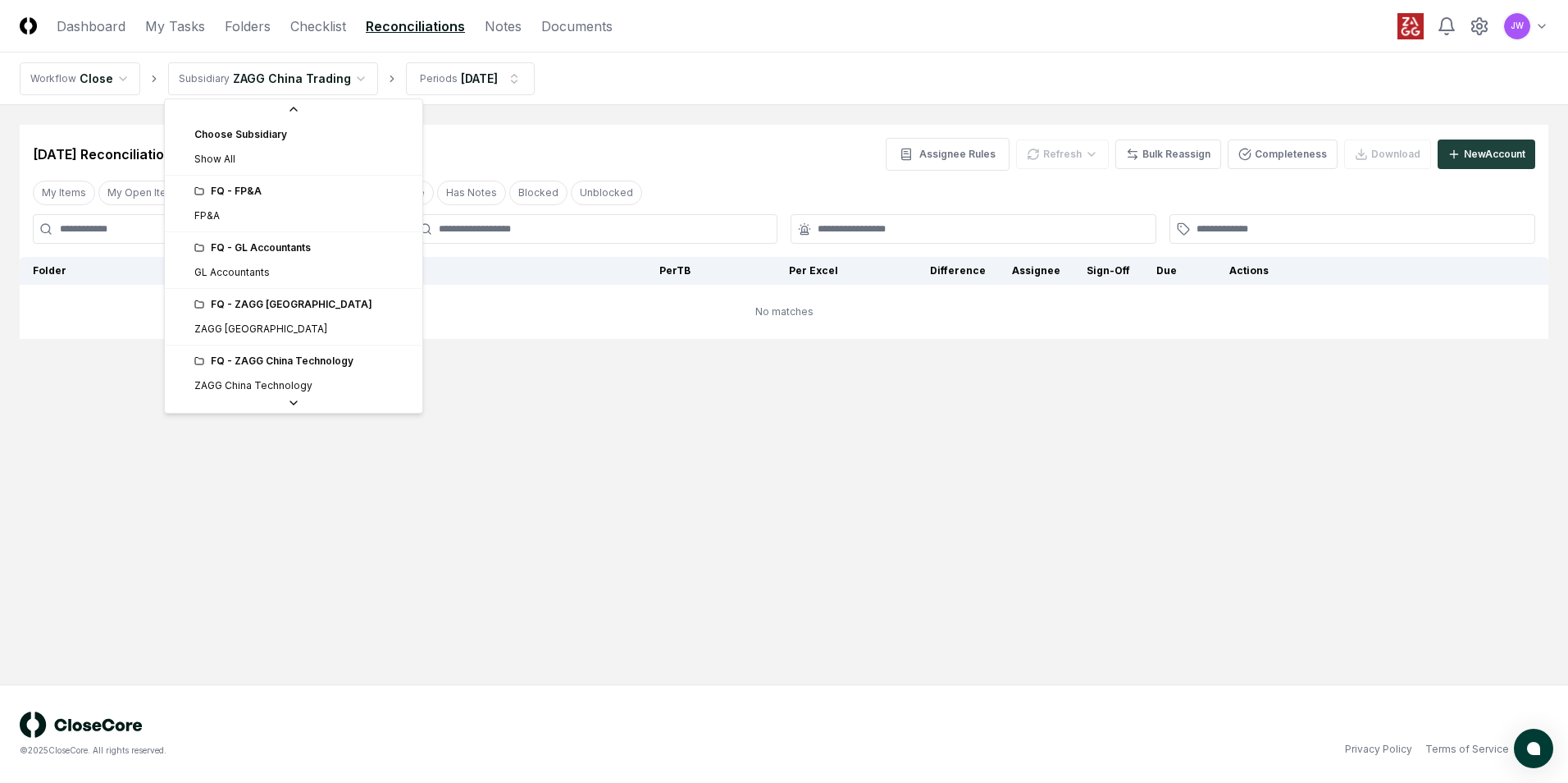
scroll to position [62, 0]
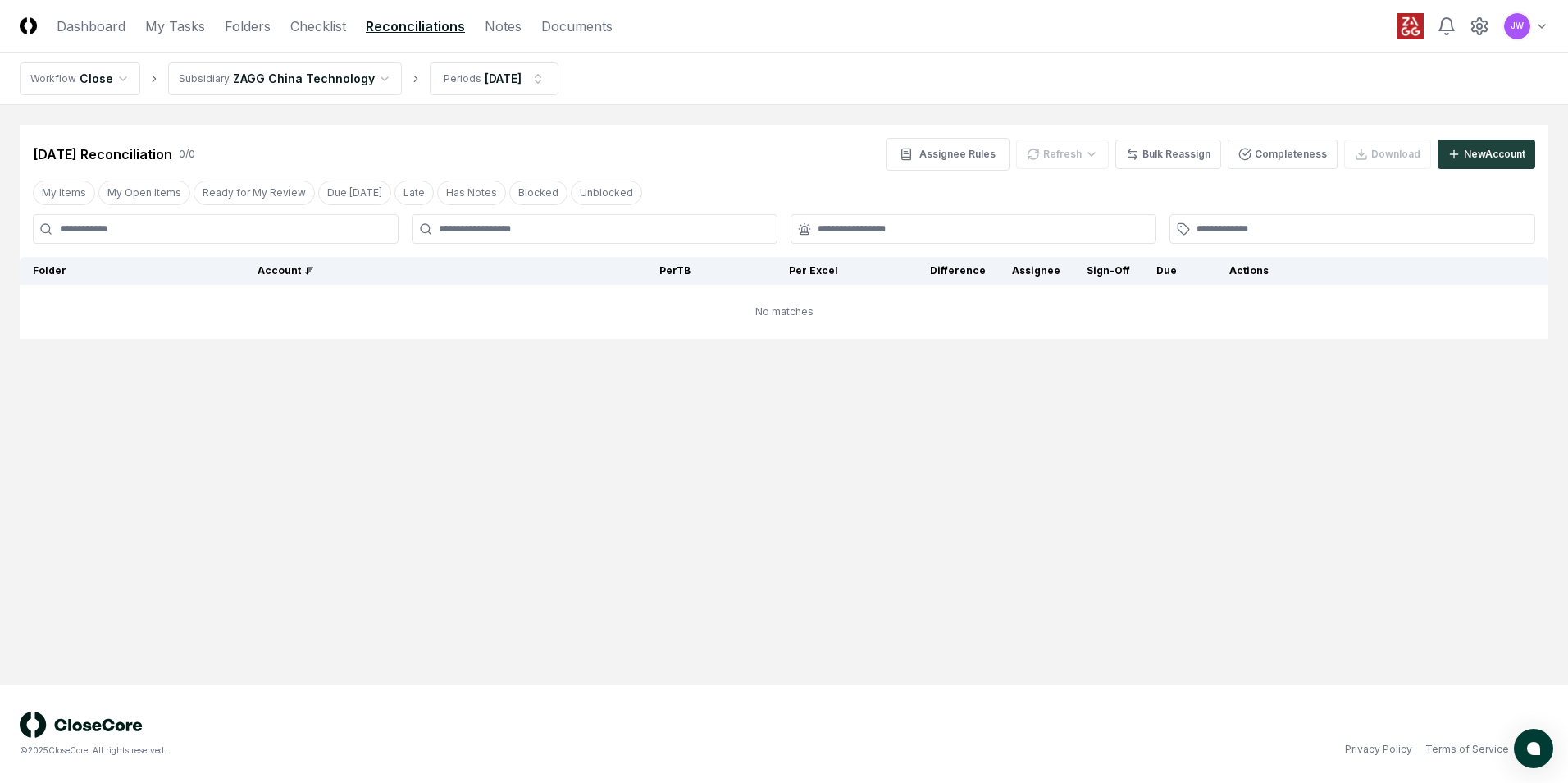
click at [374, 80] on html "CloseCore Dashboard My Tasks Folders Checklist Reconciliations Notes Documents …" at bounding box center [784, 391] width 1568 height 783
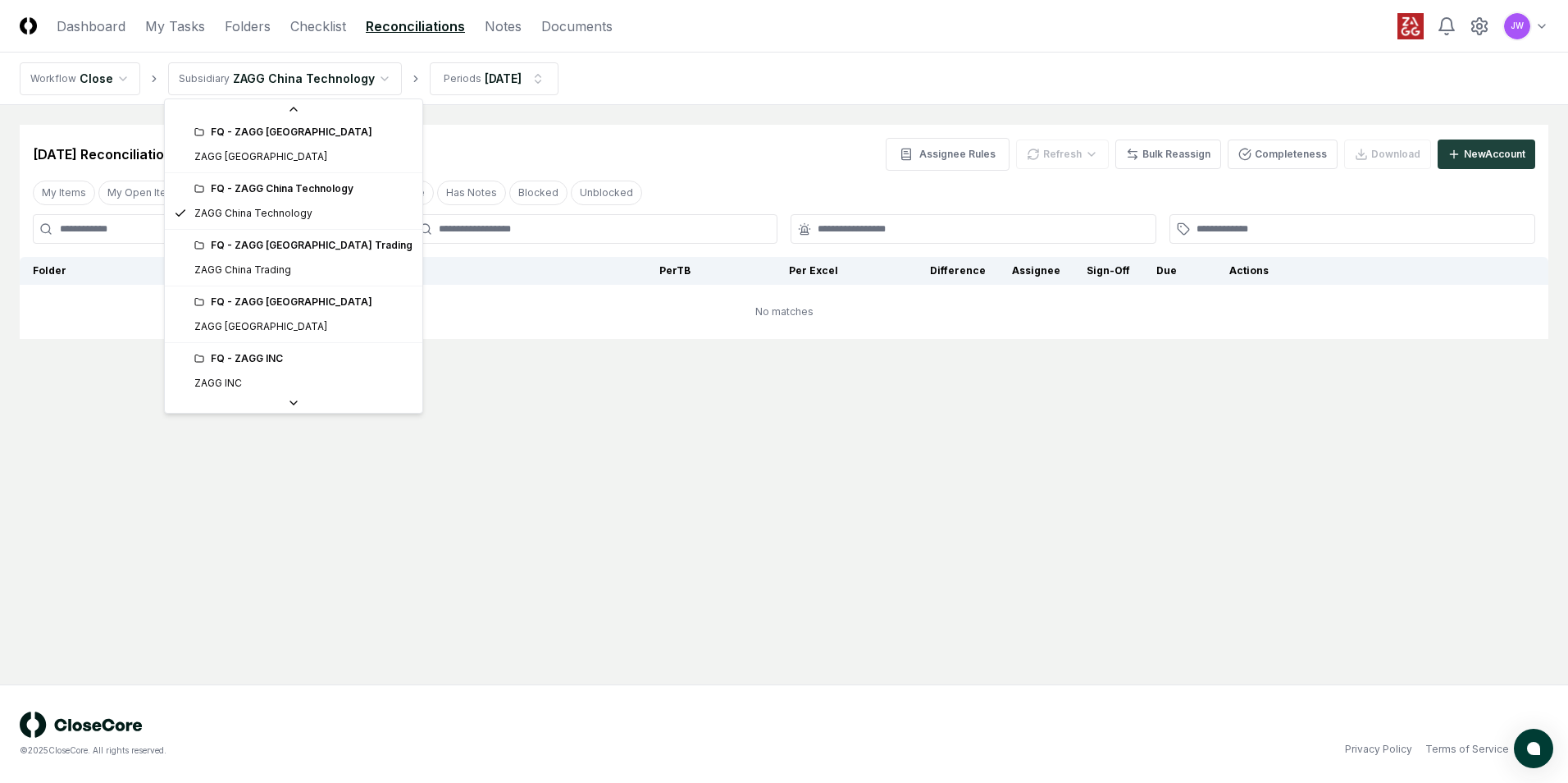
click at [287, 401] on div at bounding box center [294, 402] width 257 height 20
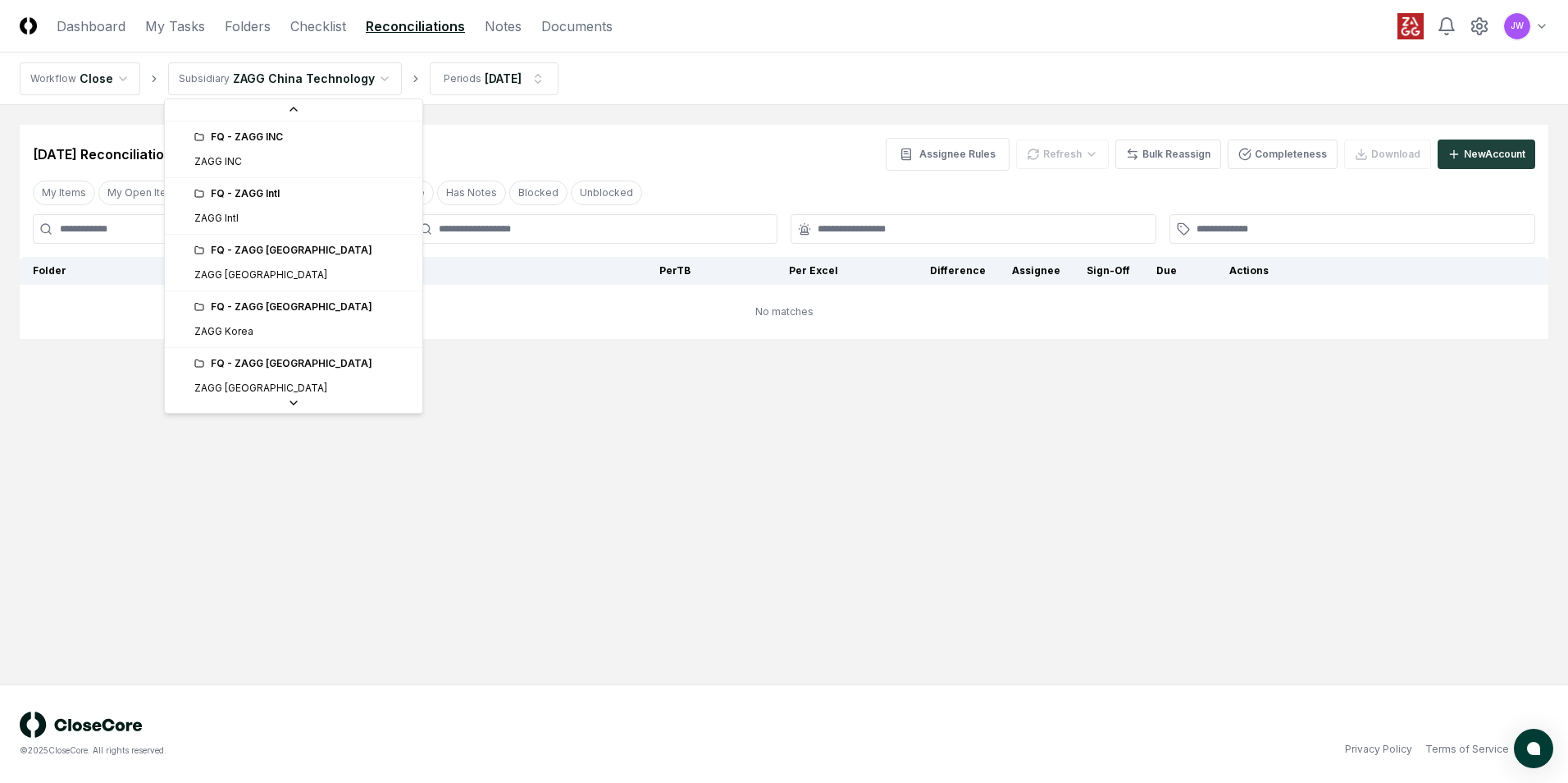
scroll to position [419, 0]
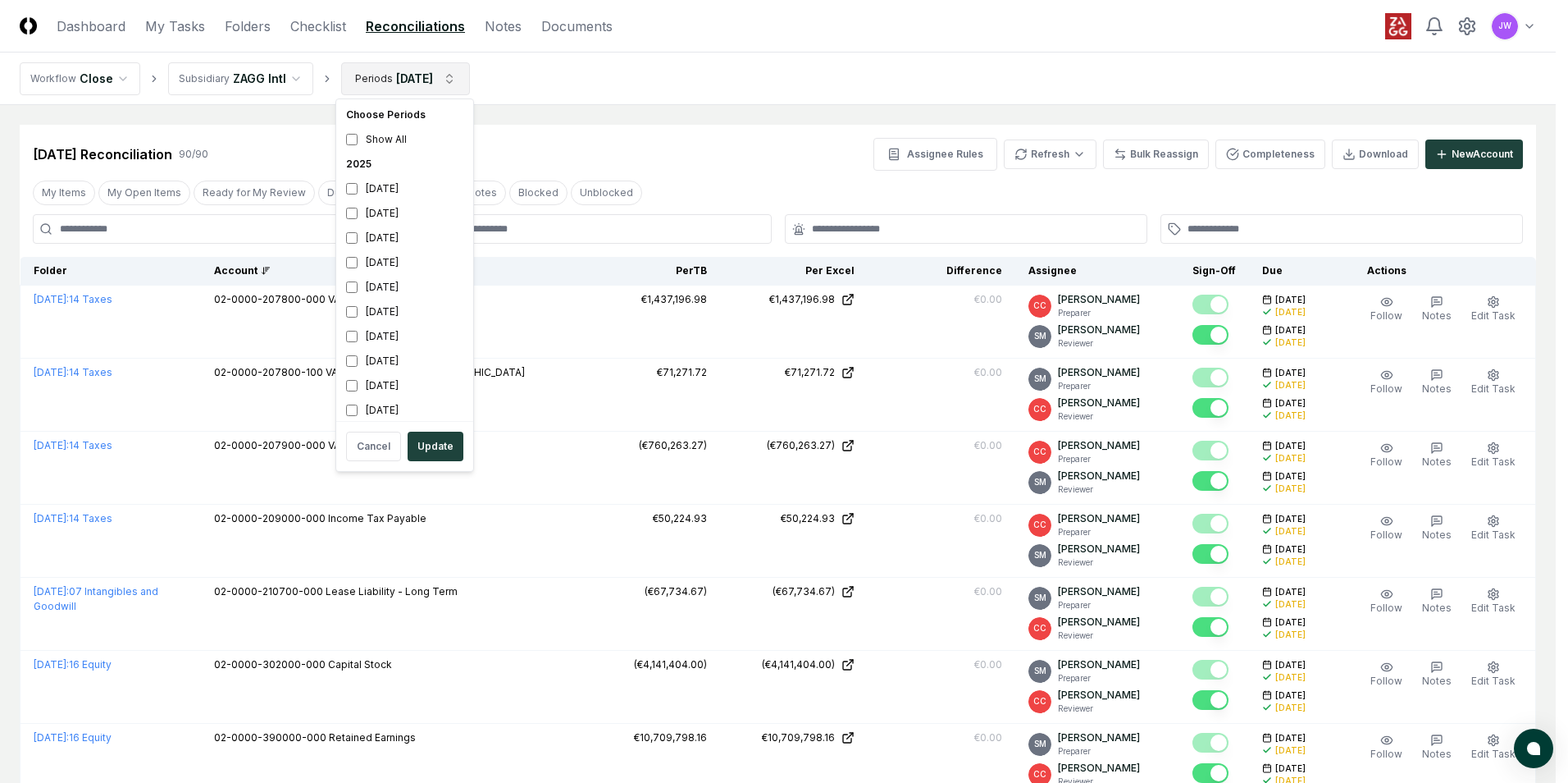
click at [389, 210] on div "[DATE]" at bounding box center [405, 213] width 130 height 24
click at [374, 236] on div "[DATE]" at bounding box center [405, 238] width 130 height 24
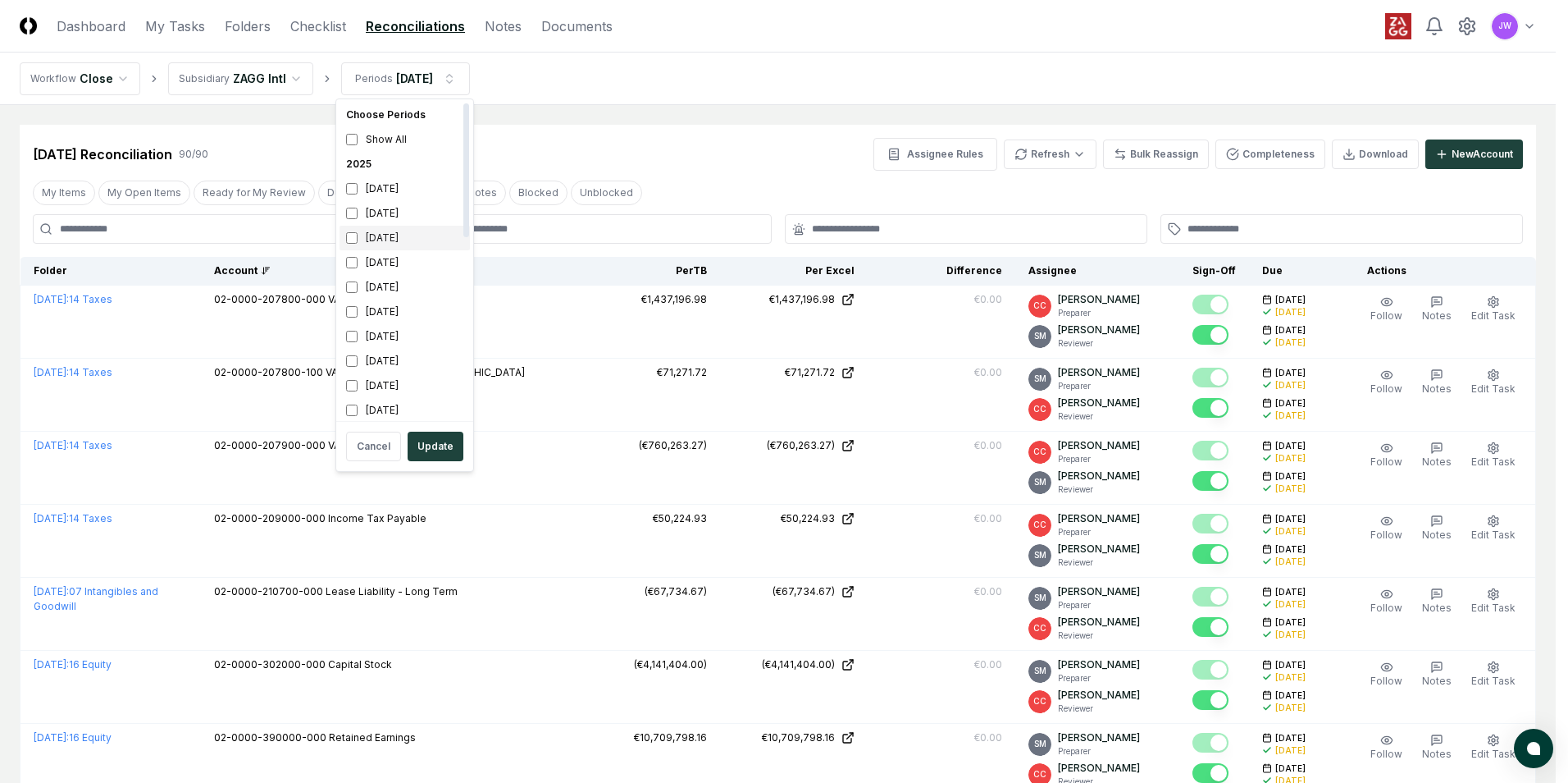
click at [360, 240] on div "[DATE]" at bounding box center [405, 238] width 130 height 24
click at [426, 443] on button "Update" at bounding box center [435, 447] width 56 height 30
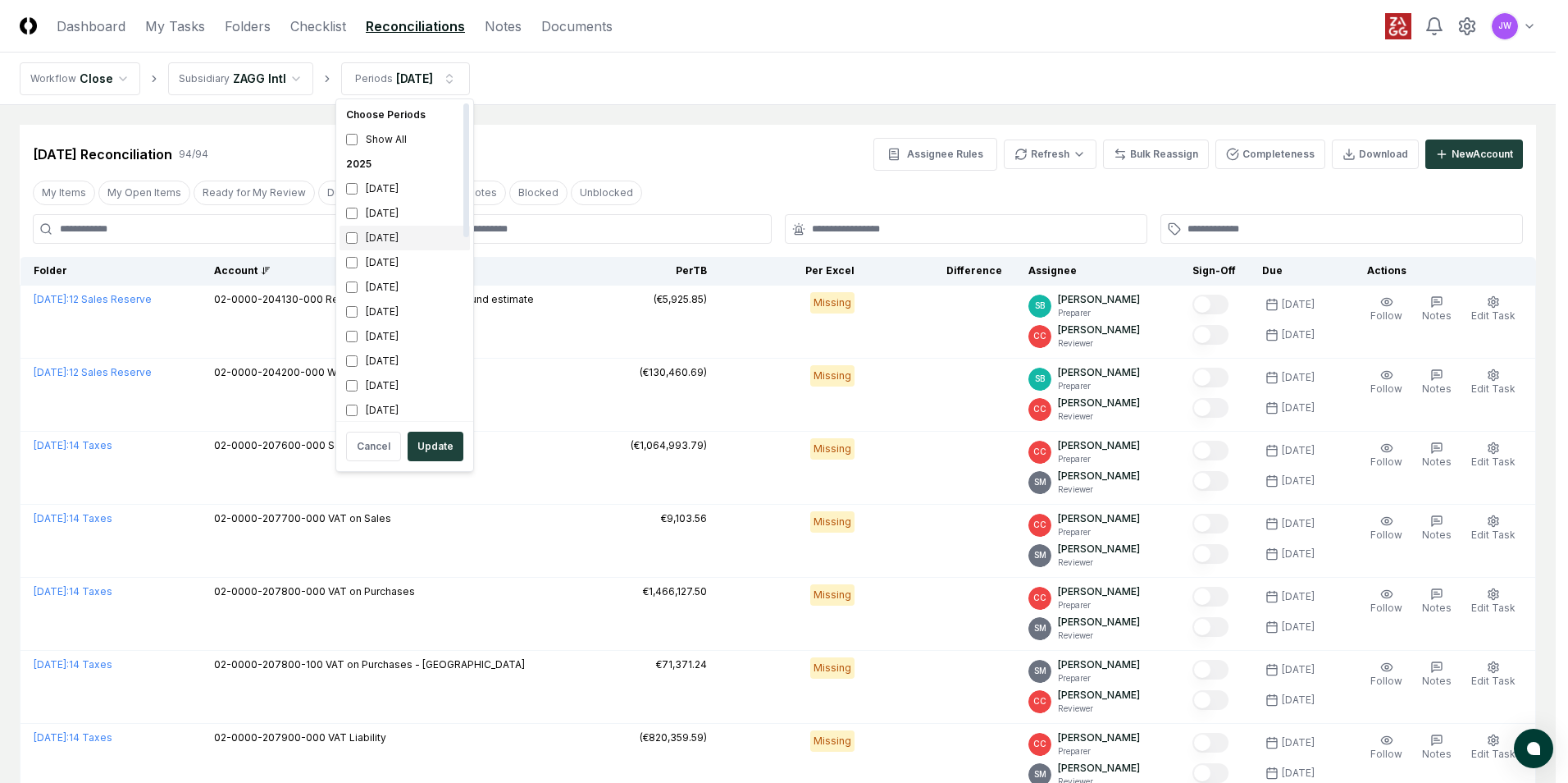
click at [386, 234] on div "[DATE]" at bounding box center [405, 238] width 130 height 24
click at [358, 211] on div "[DATE]" at bounding box center [405, 213] width 130 height 24
click at [434, 444] on button "Update" at bounding box center [435, 447] width 56 height 30
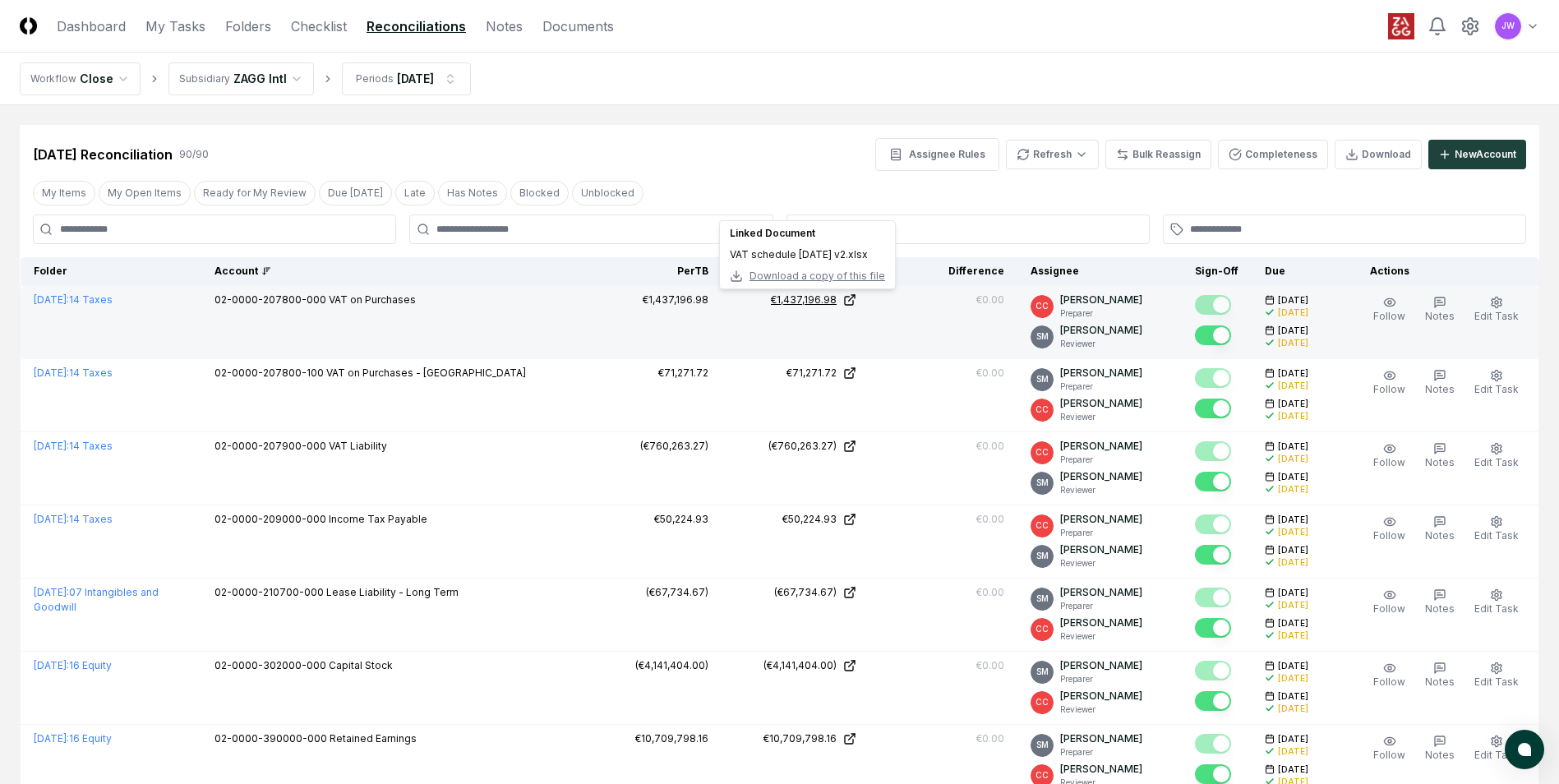
click at [831, 299] on div "€1,437,196.98" at bounding box center [804, 299] width 66 height 15
